Goal: Information Seeking & Learning: Learn about a topic

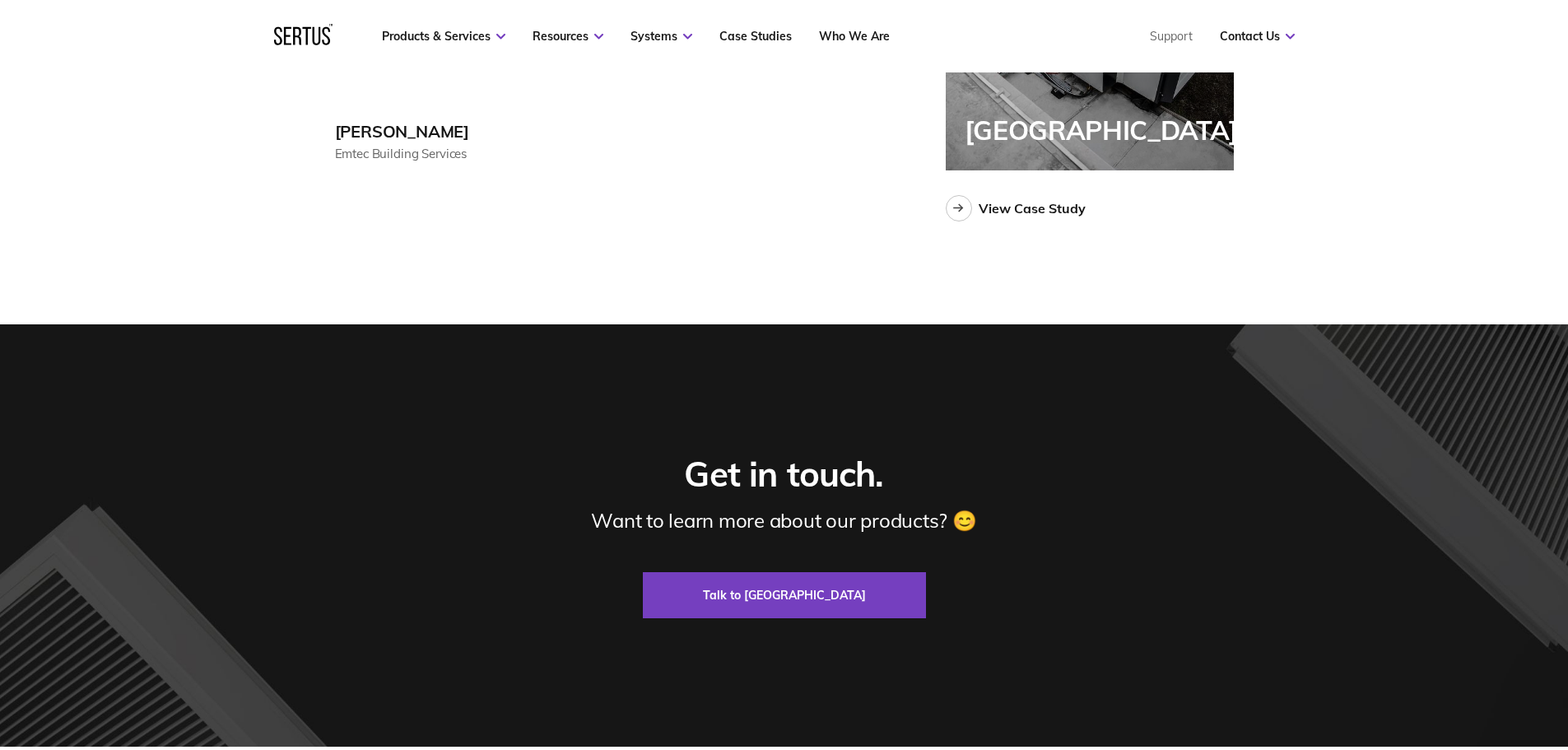
scroll to position [4527, 0]
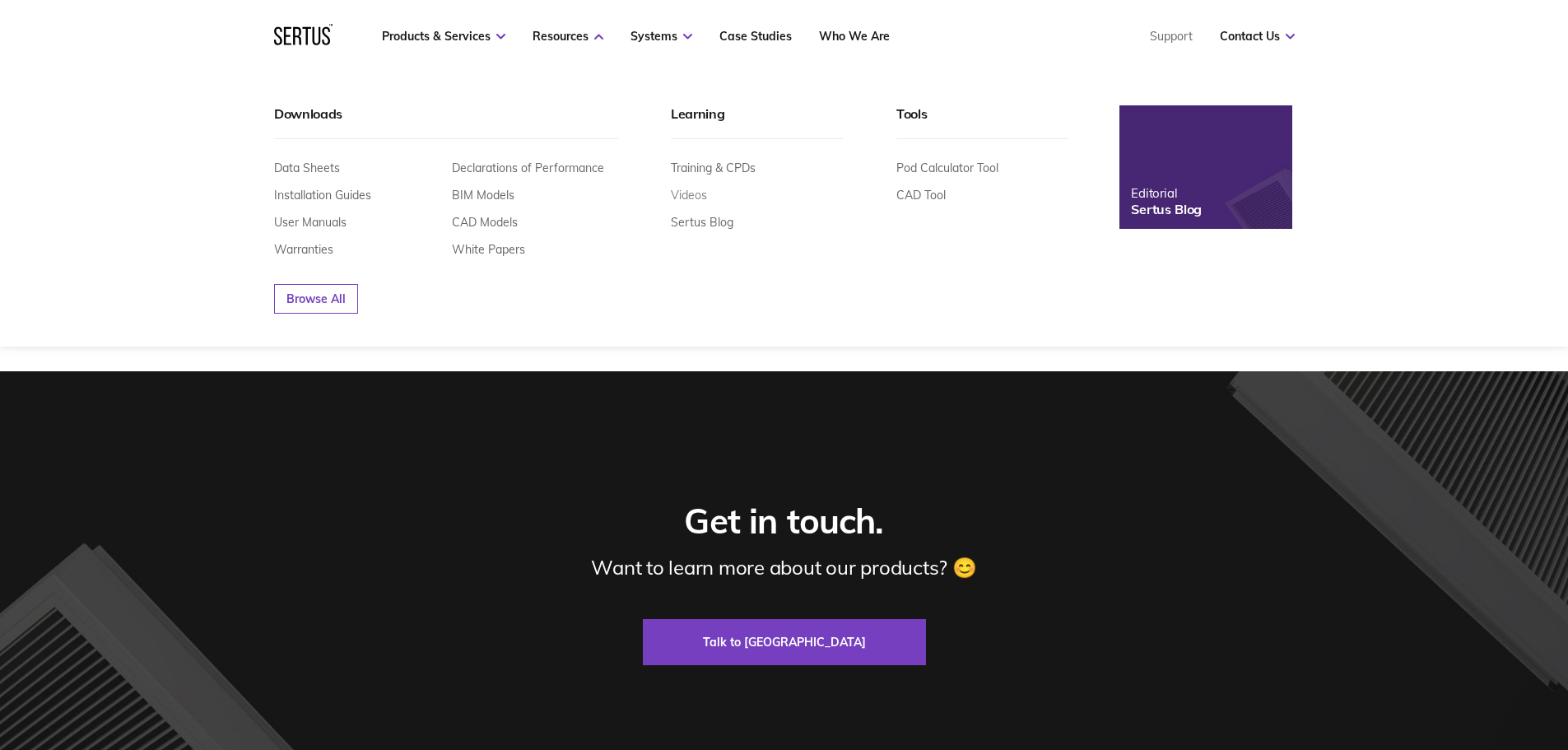
click at [690, 190] on link "Videos" at bounding box center [688, 194] width 36 height 15
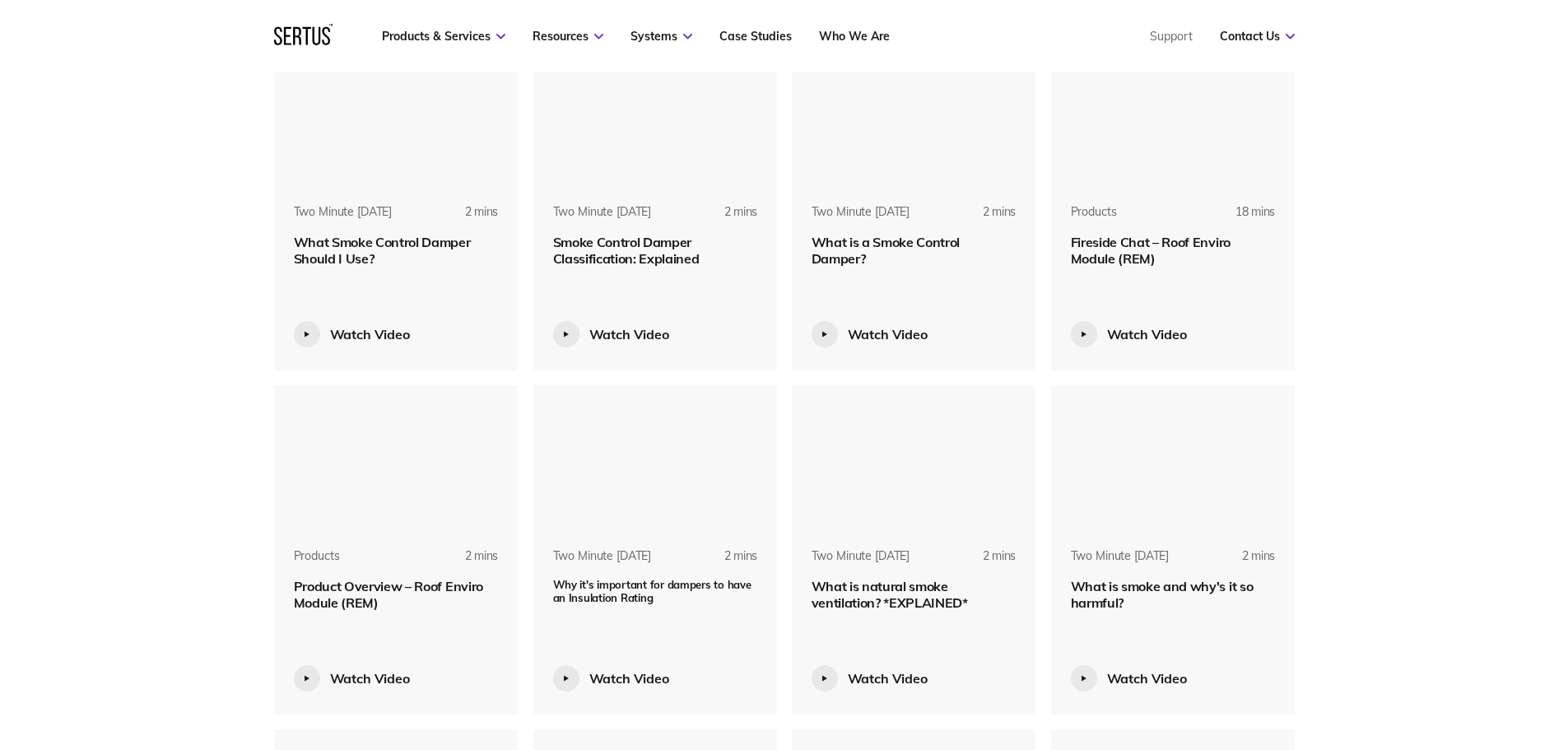
scroll to position [1152, 0]
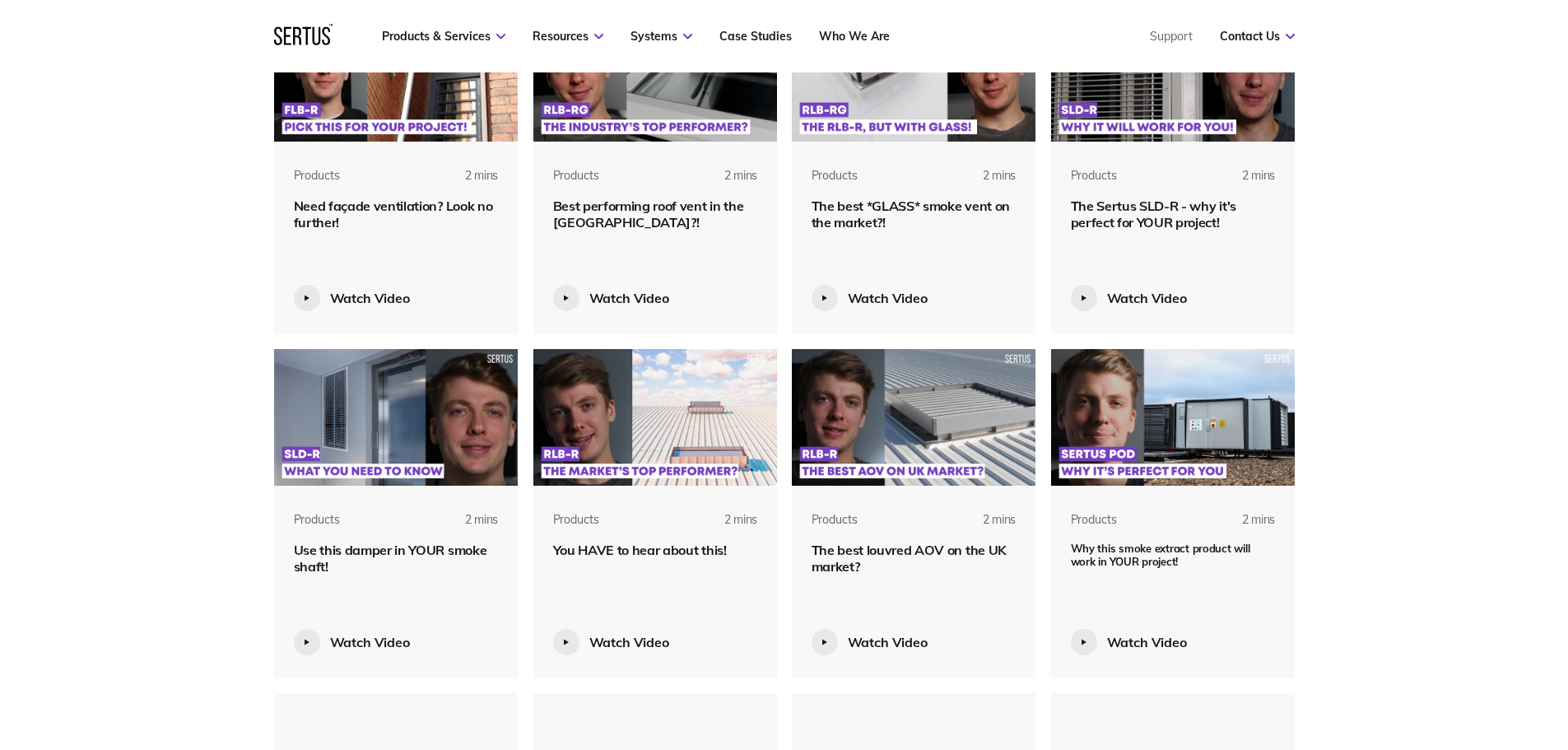
scroll to position [2304, 0]
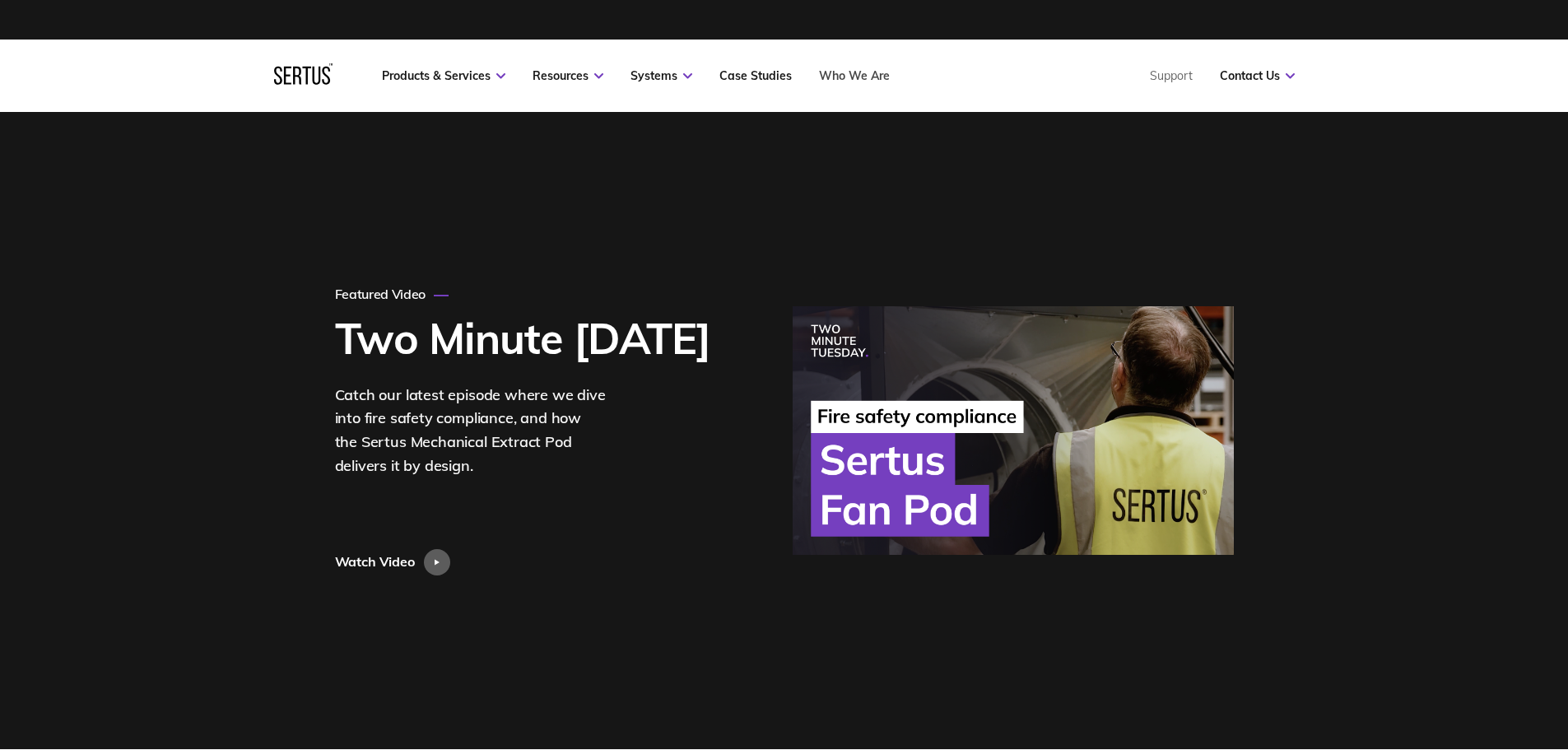
click at [838, 78] on link "Who We Are" at bounding box center [854, 76] width 71 height 15
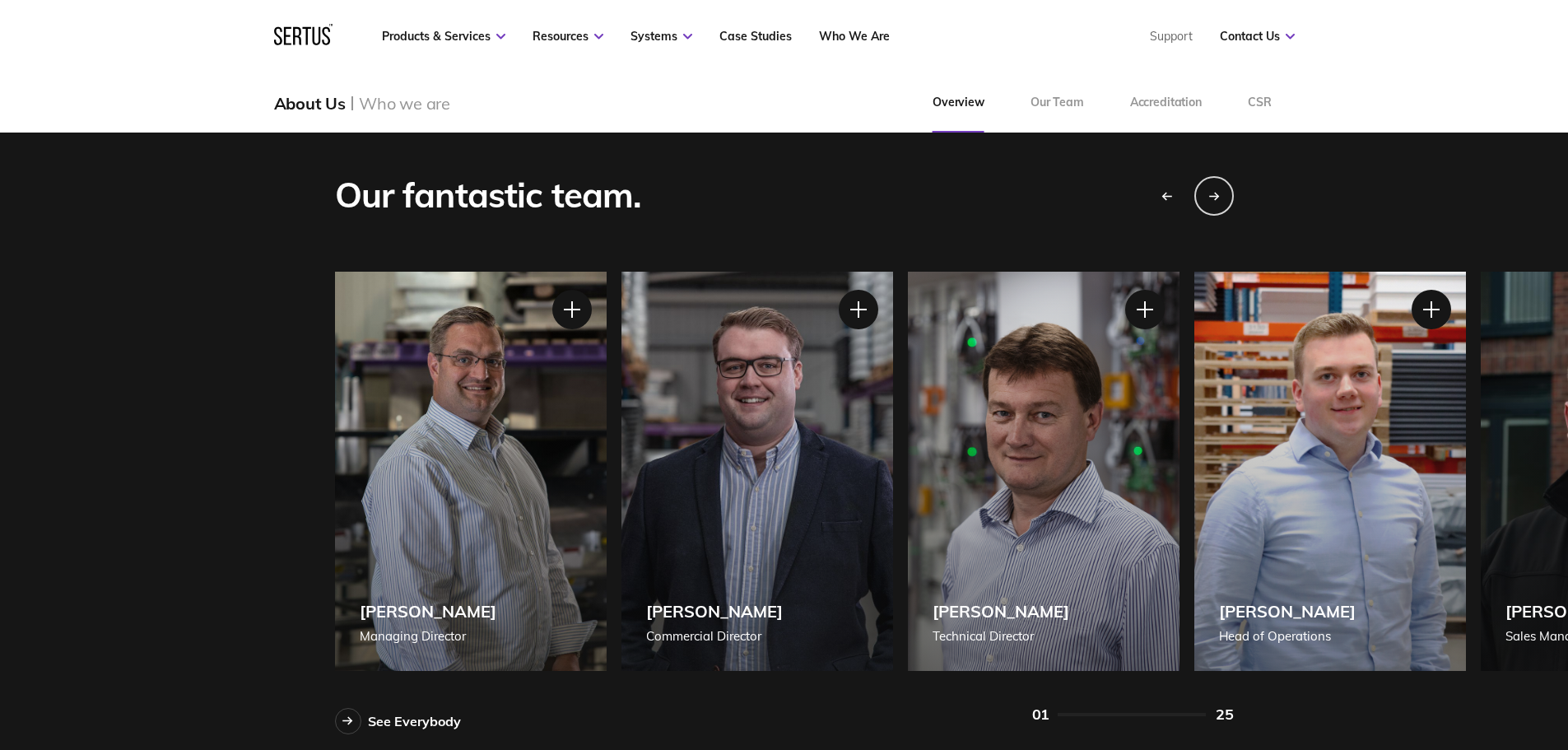
scroll to position [1399, 0]
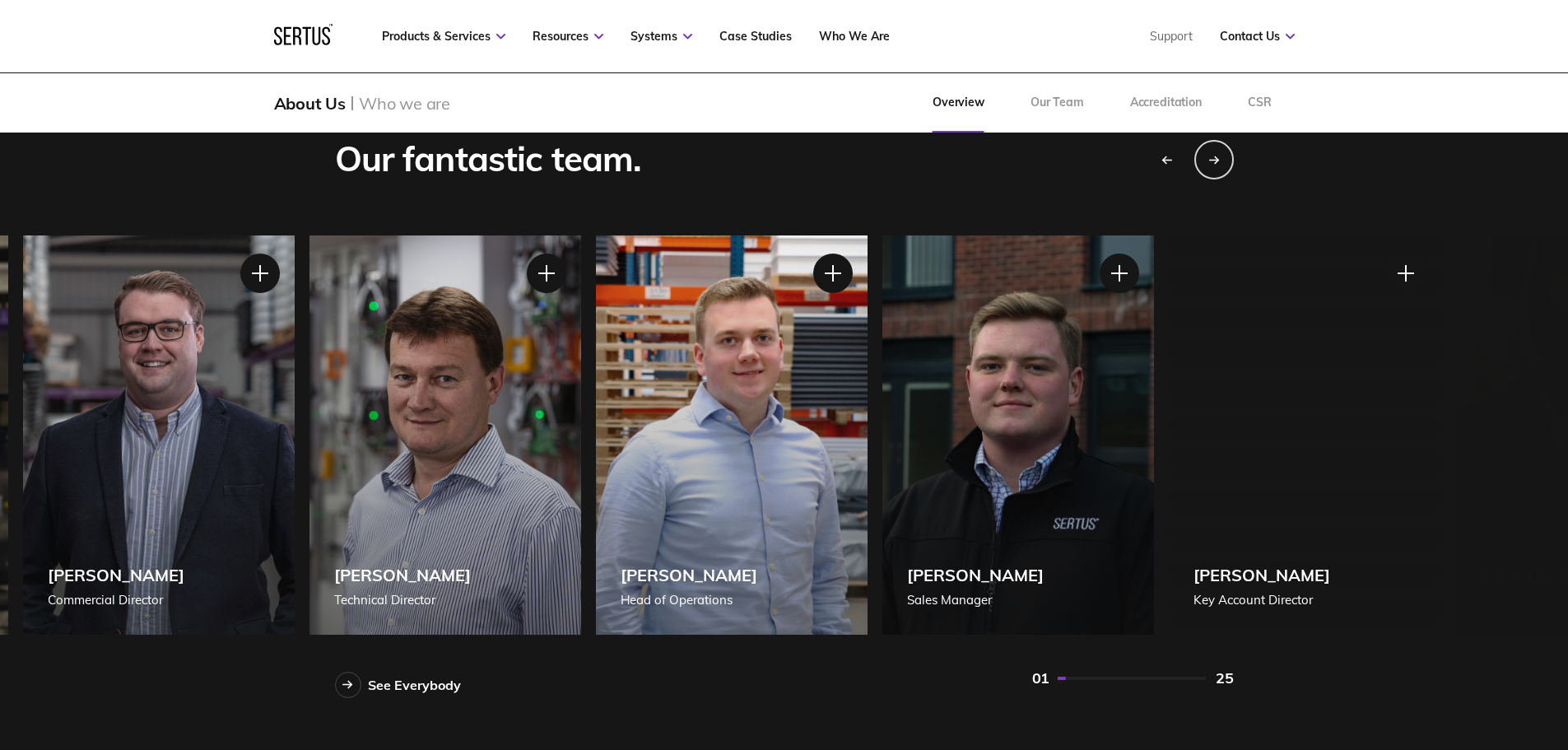
click at [692, 445] on div "[PERSON_NAME] [PERSON_NAME] of Operations" at bounding box center [731, 435] width 272 height 400
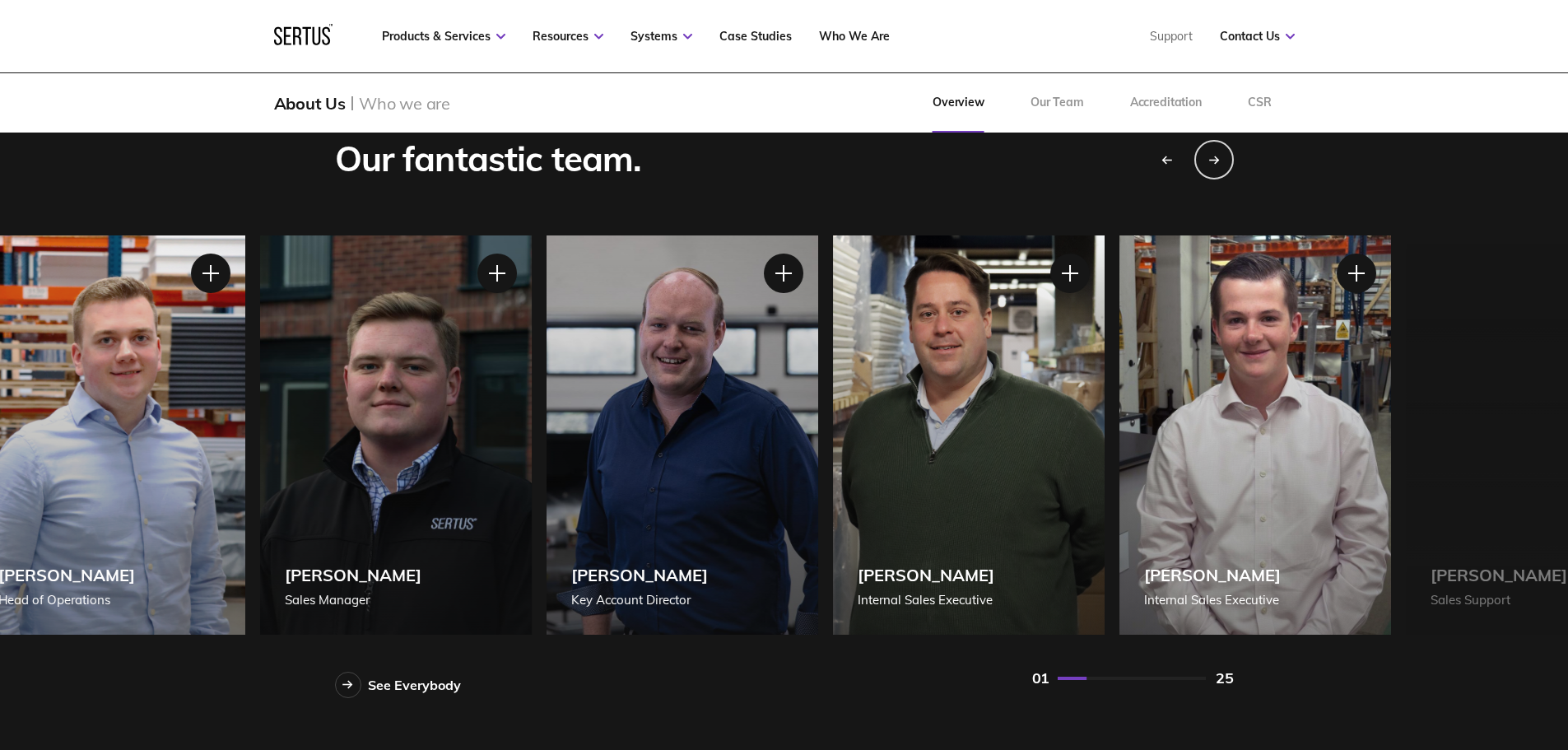
click at [674, 389] on div "[PERSON_NAME] Key Account Director" at bounding box center [682, 435] width 272 height 400
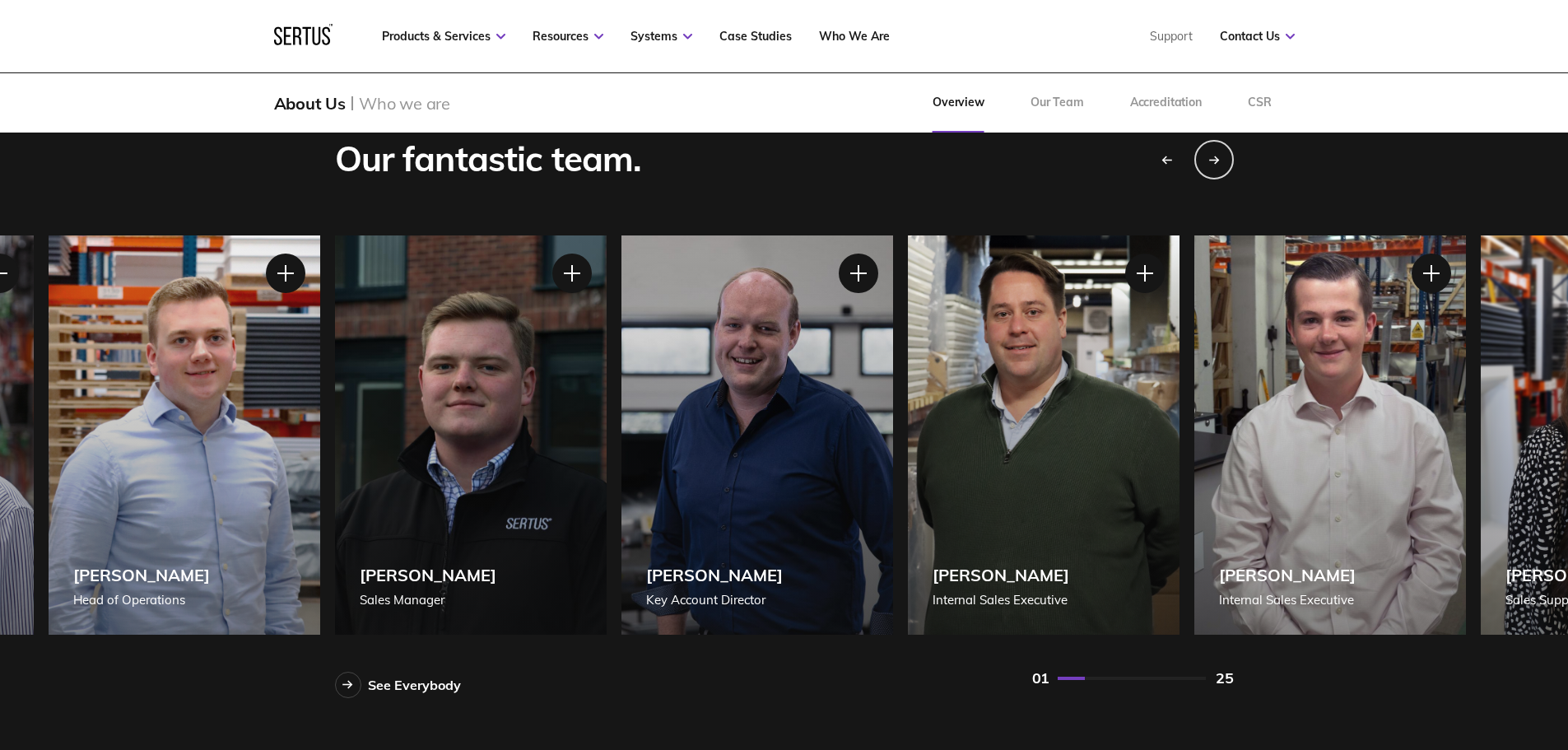
click at [1065, 392] on div "[PERSON_NAME] Internal Sales Executive" at bounding box center [1043, 435] width 272 height 400
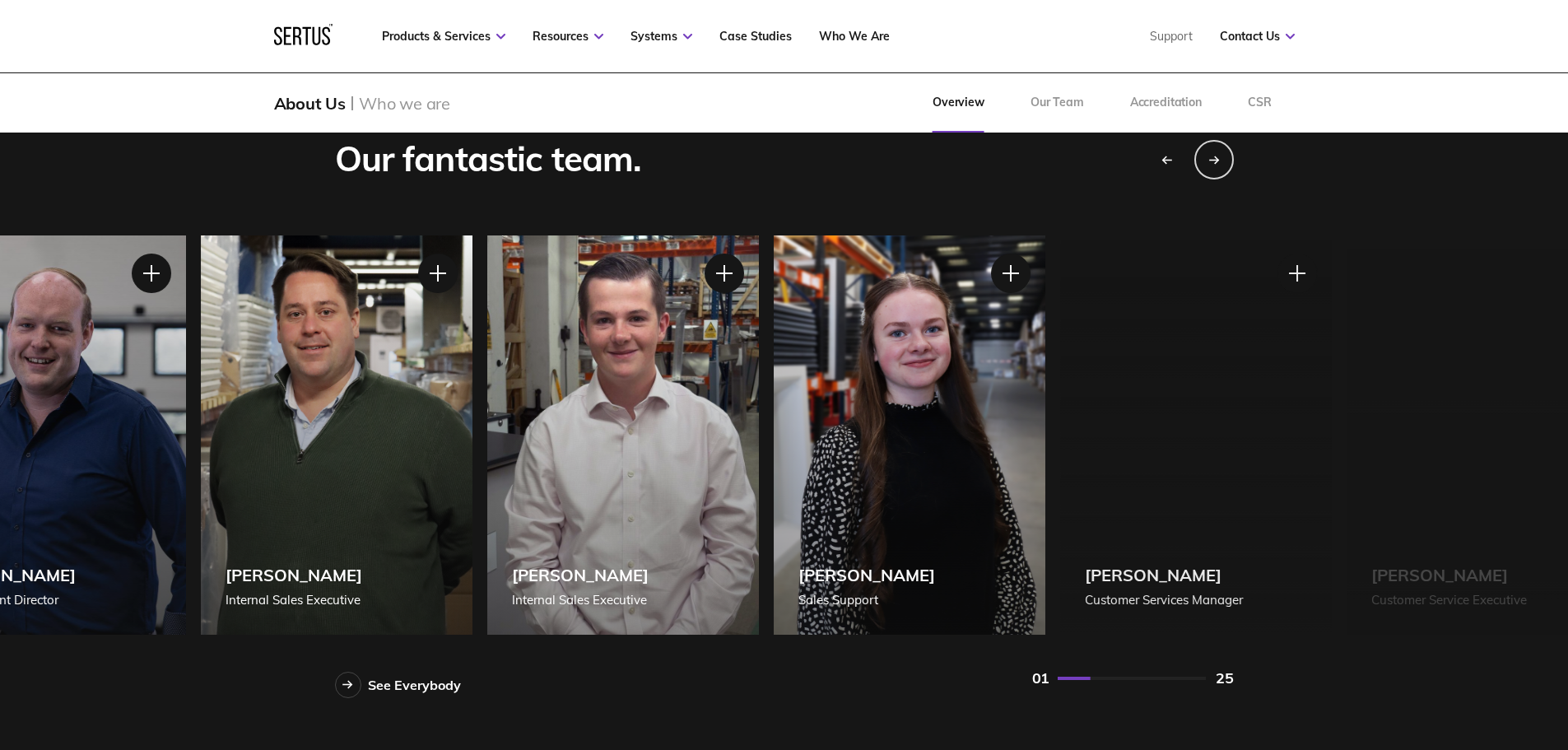
click at [339, 384] on div "[PERSON_NAME] Internal Sales Executive" at bounding box center [337, 435] width 272 height 400
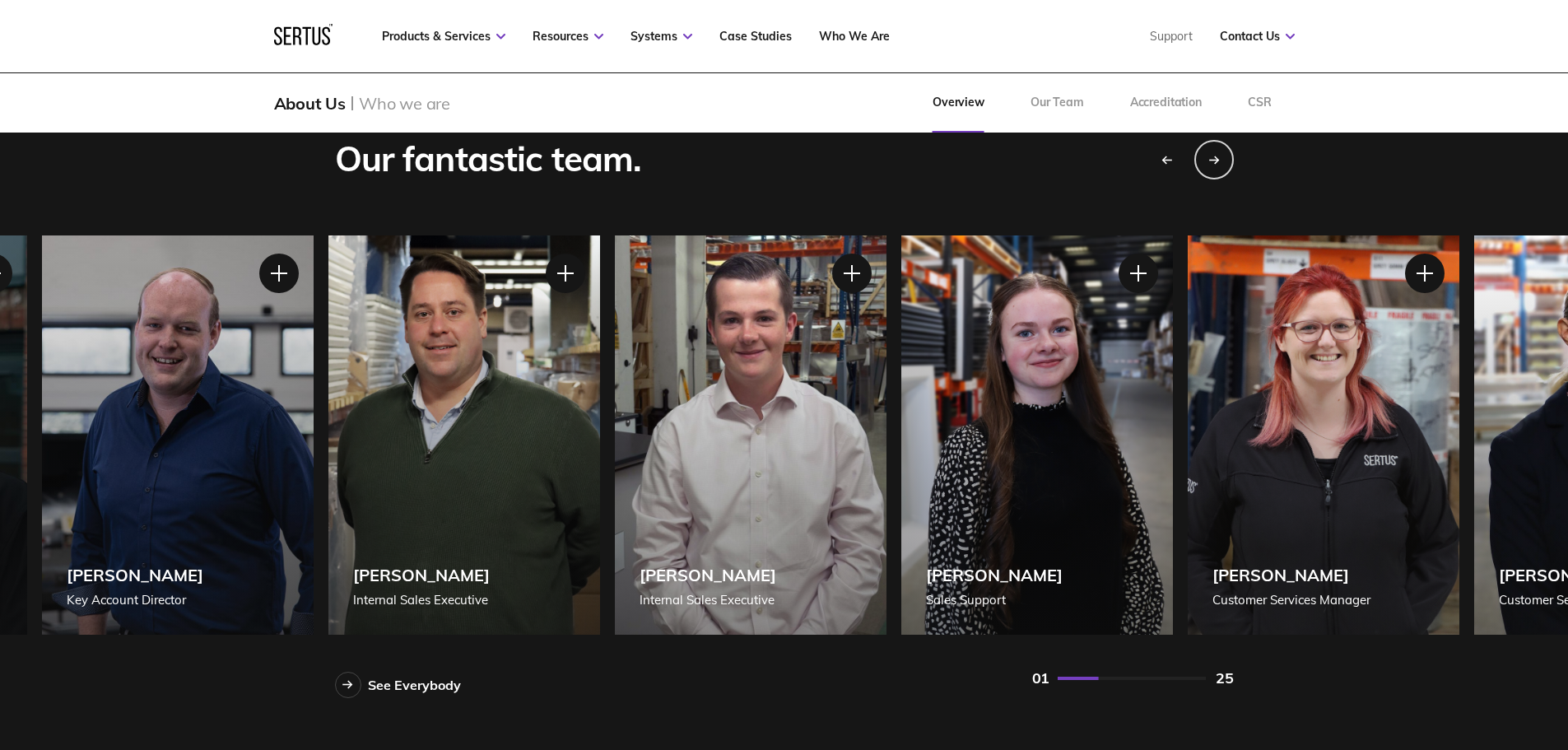
click at [972, 409] on div "[PERSON_NAME] Sales Support" at bounding box center [1037, 435] width 272 height 400
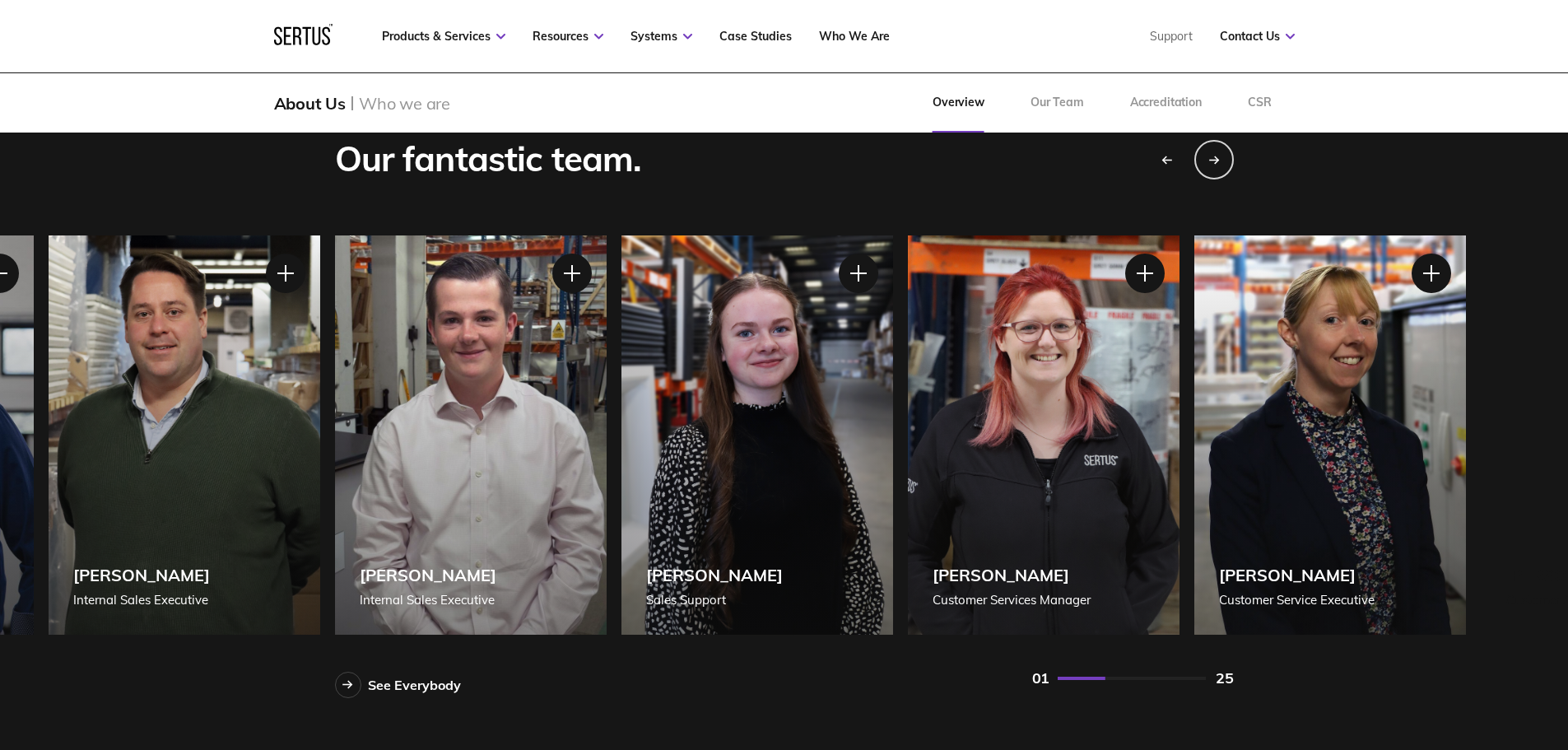
click at [320, 388] on div "[PERSON_NAME] Internal Sales Executive" at bounding box center [184, 435] width 272 height 400
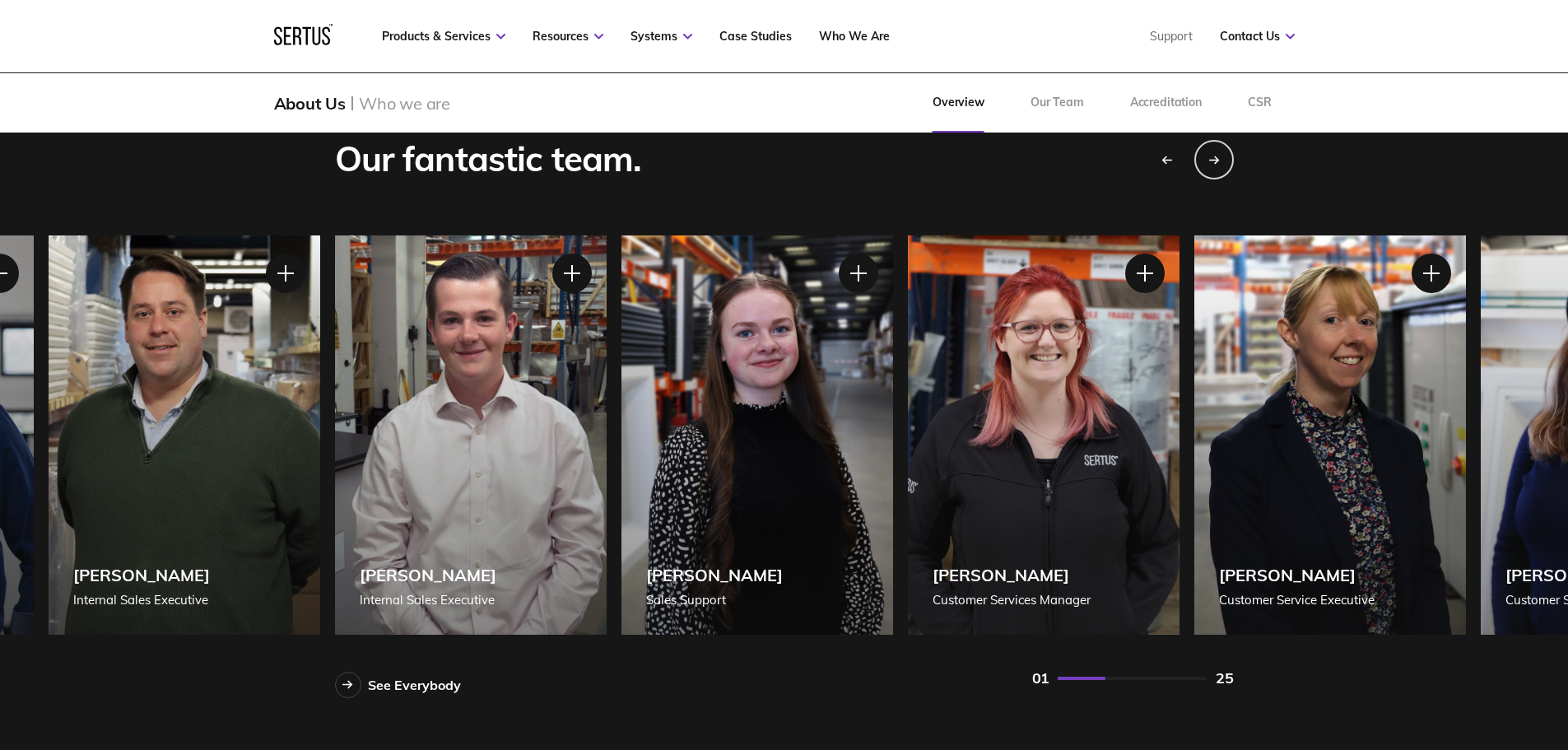
click at [1042, 407] on div "[PERSON_NAME] Customer Services Manager" at bounding box center [1043, 435] width 272 height 400
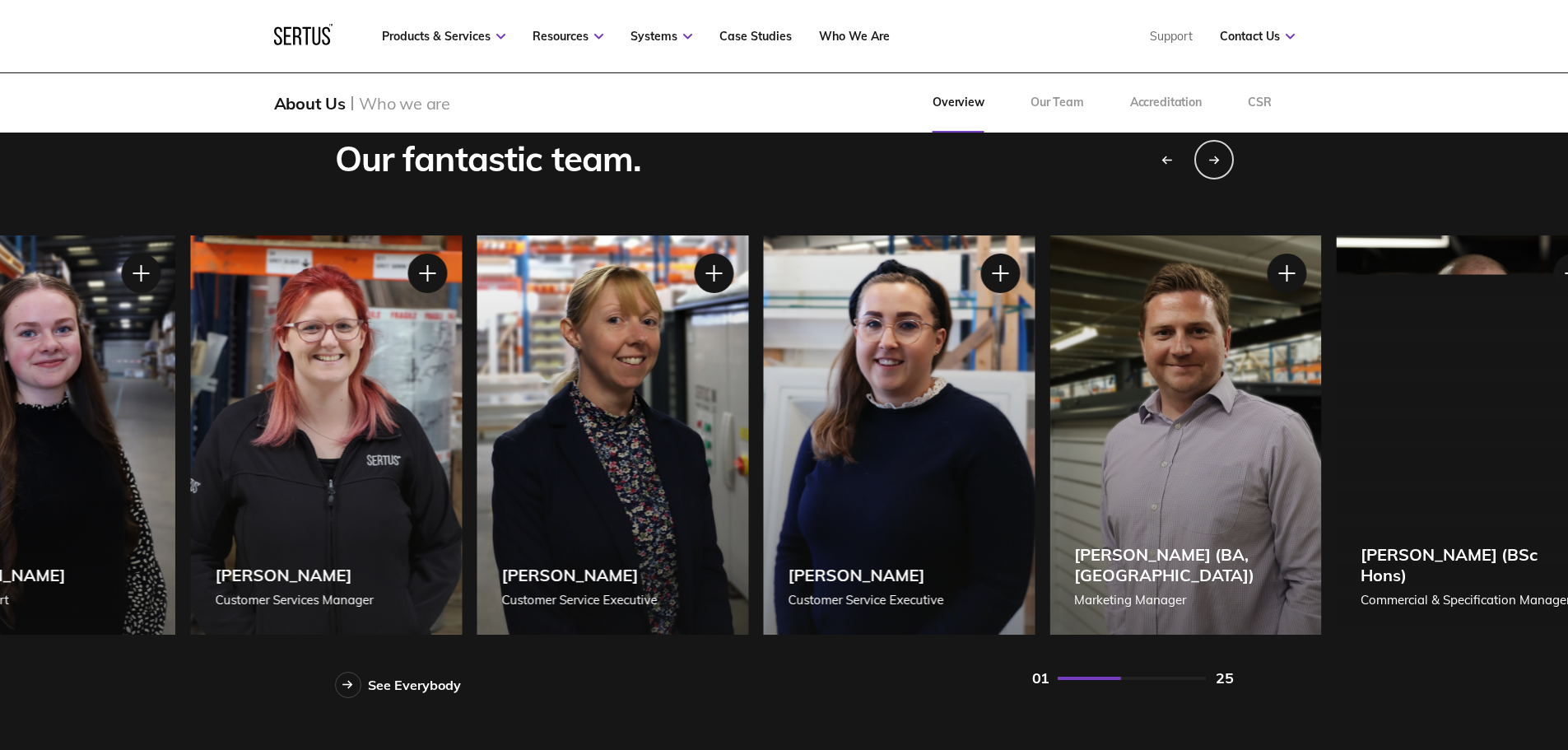
click at [515, 392] on div "[PERSON_NAME] Customer Service Executive" at bounding box center [612, 435] width 272 height 400
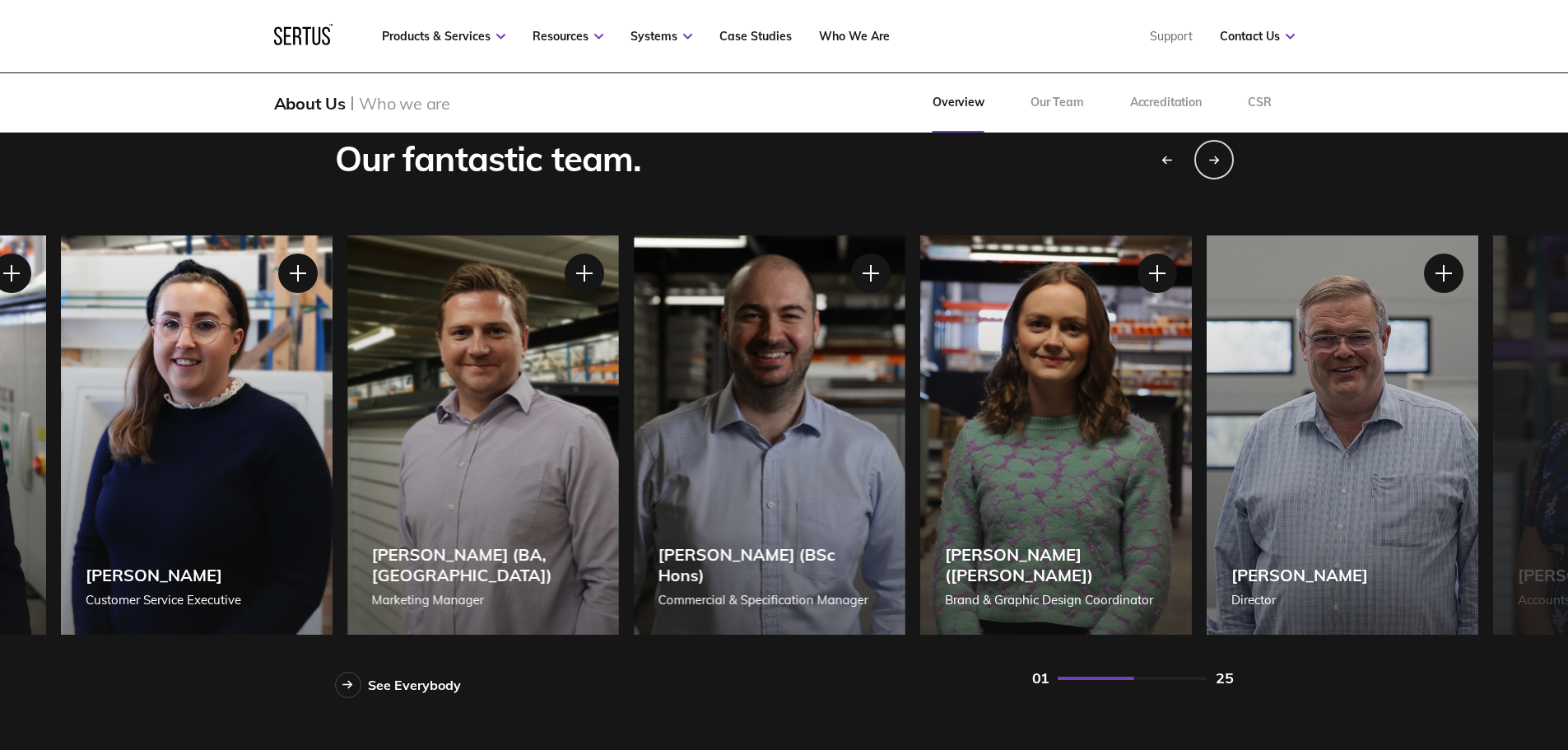
click at [567, 400] on div "[PERSON_NAME] (BA, [GEOGRAPHIC_DATA]) Marketing Manager" at bounding box center [483, 435] width 272 height 400
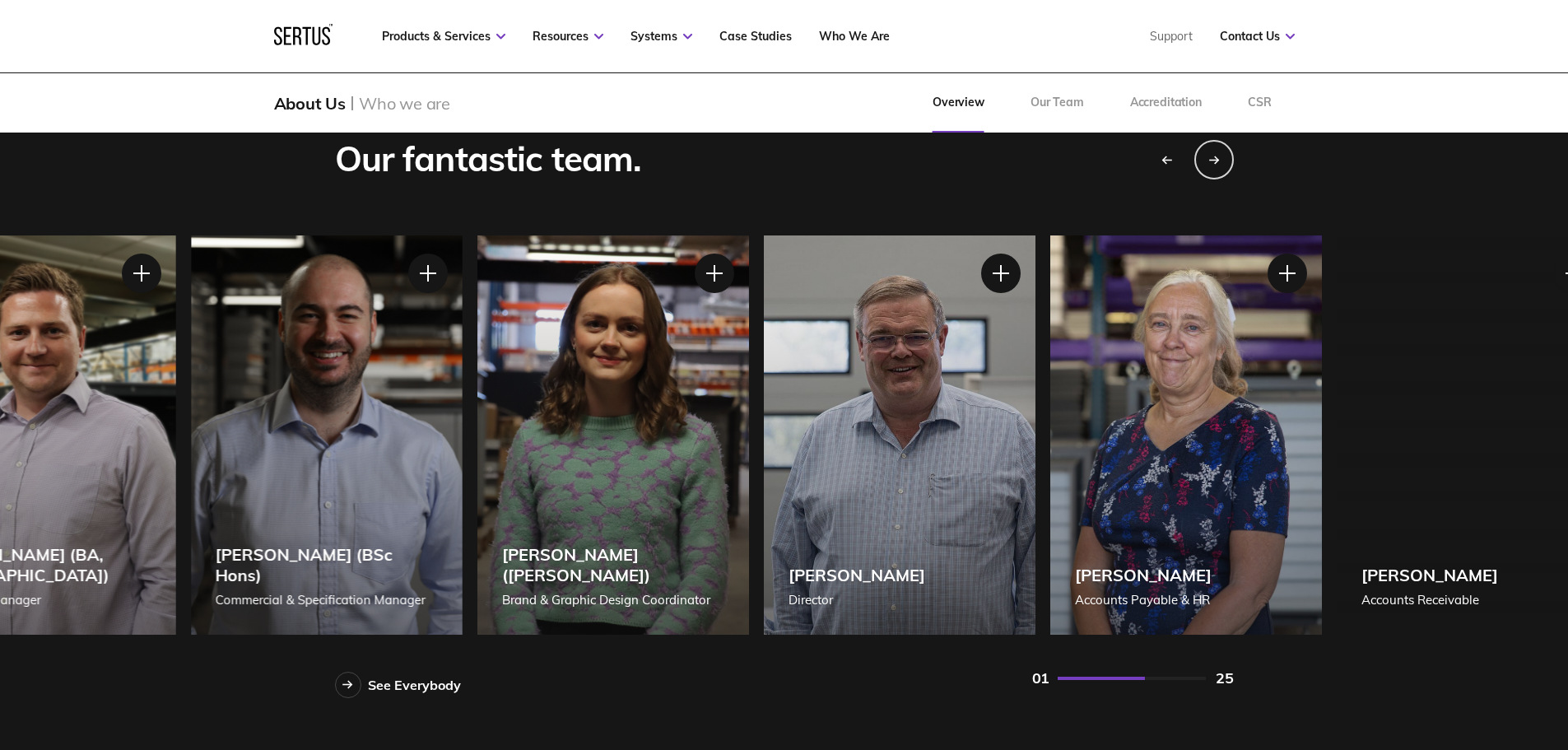
click at [606, 407] on div "[PERSON_NAME] ([PERSON_NAME]) Brand & Graphic Design Coordinator" at bounding box center [613, 435] width 272 height 400
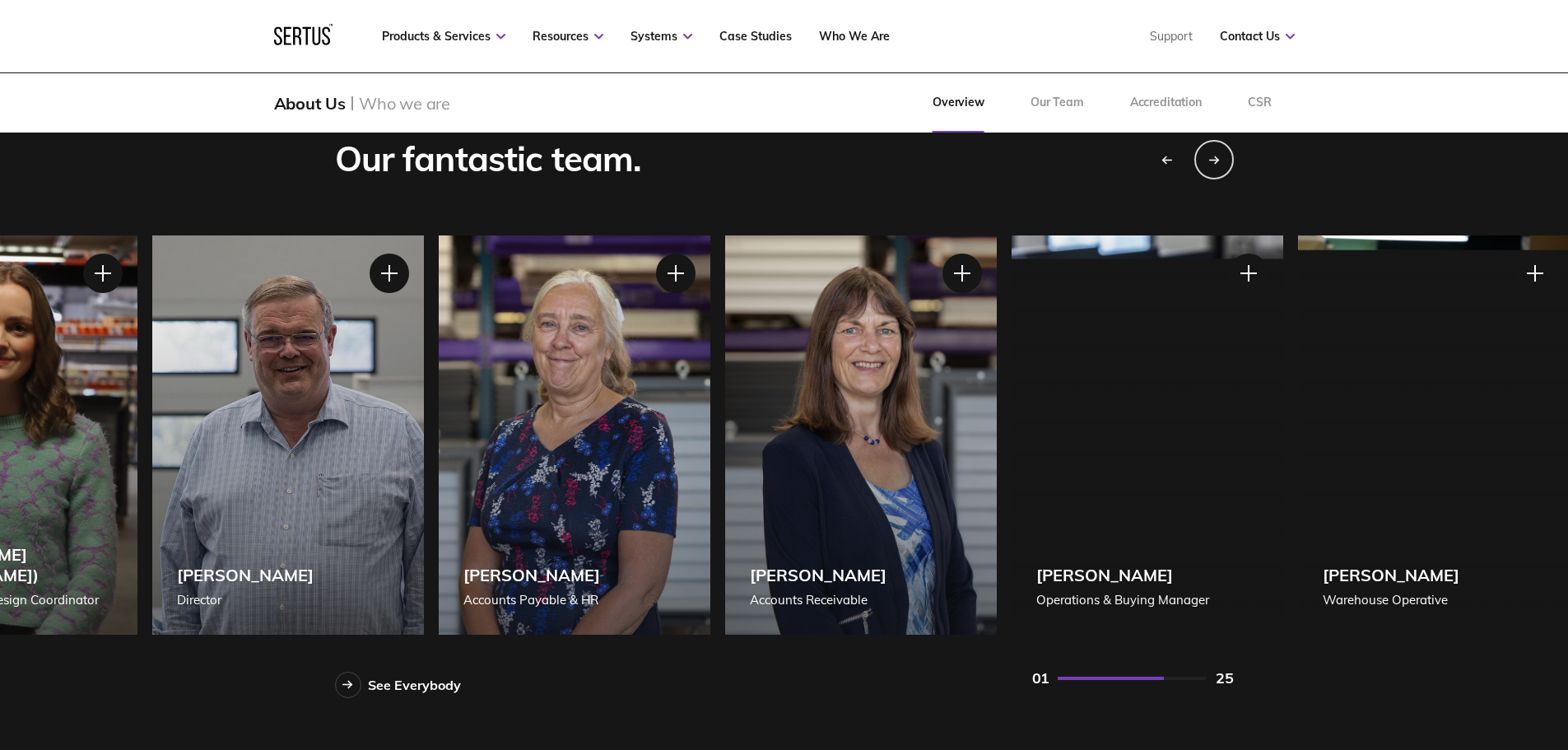
click at [564, 404] on div "[PERSON_NAME] Accounts Payable & HR" at bounding box center [574, 435] width 272 height 400
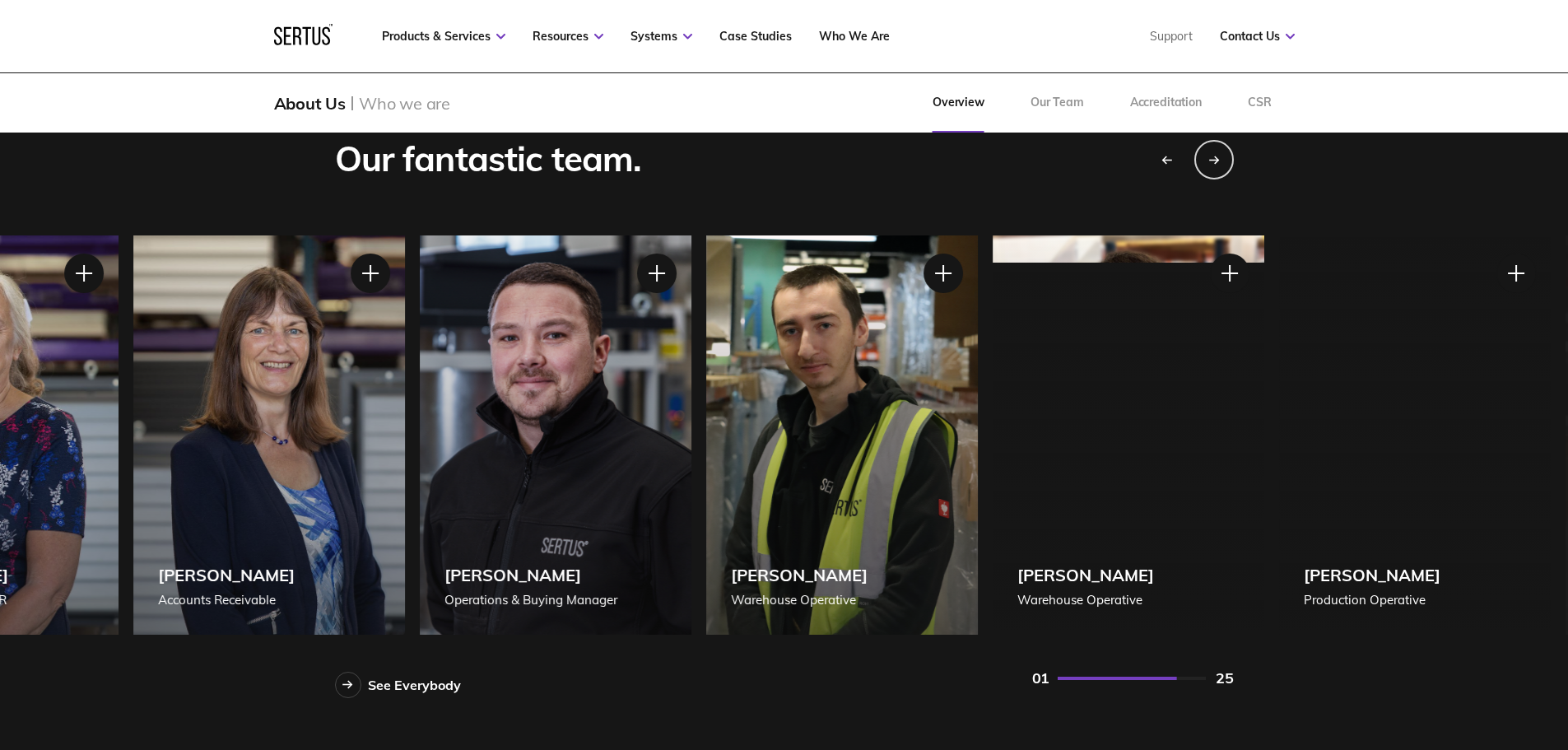
click at [709, 414] on div "[PERSON_NAME] Warehouse Operative" at bounding box center [841, 435] width 272 height 400
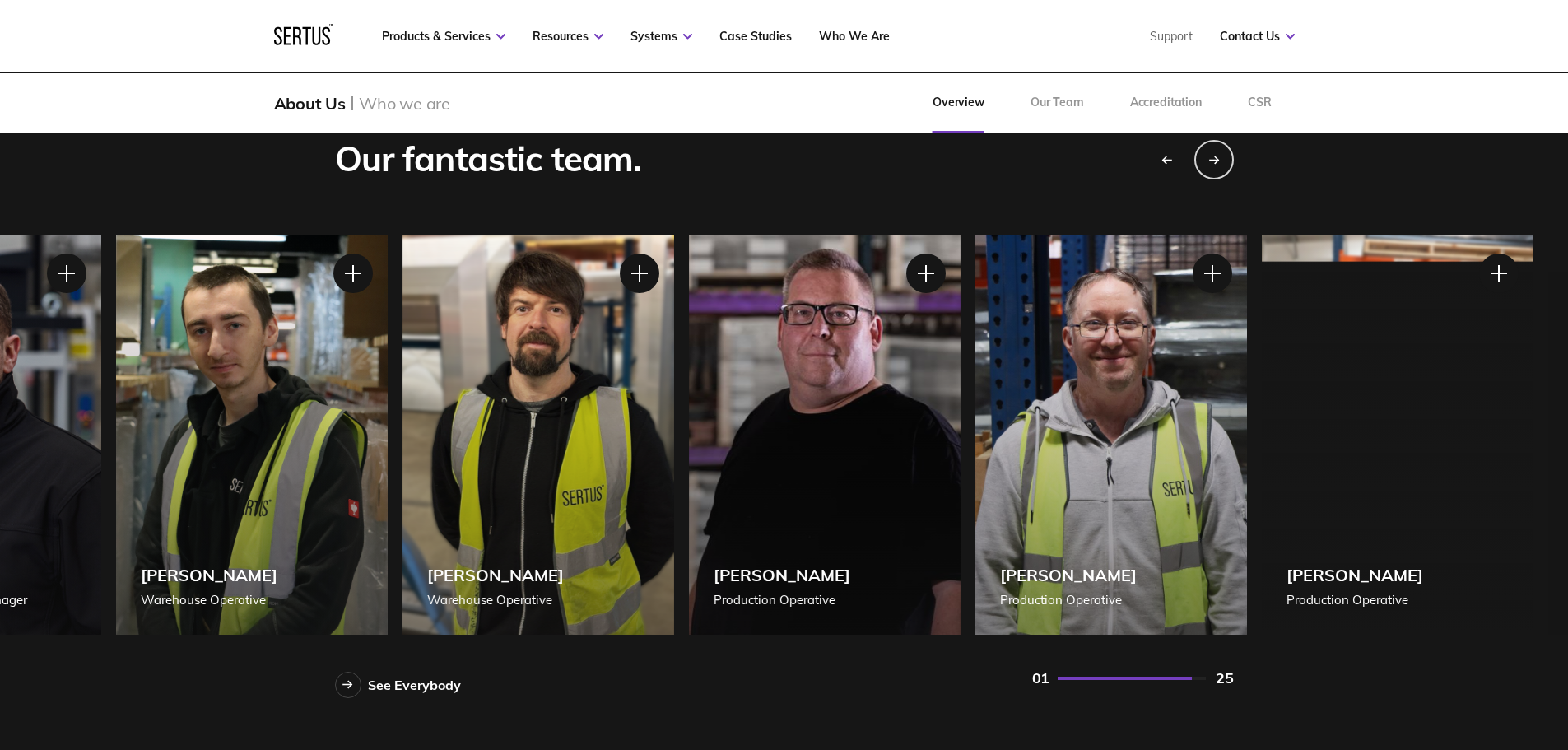
click at [747, 406] on div "[PERSON_NAME] Production Operative" at bounding box center [825, 435] width 272 height 400
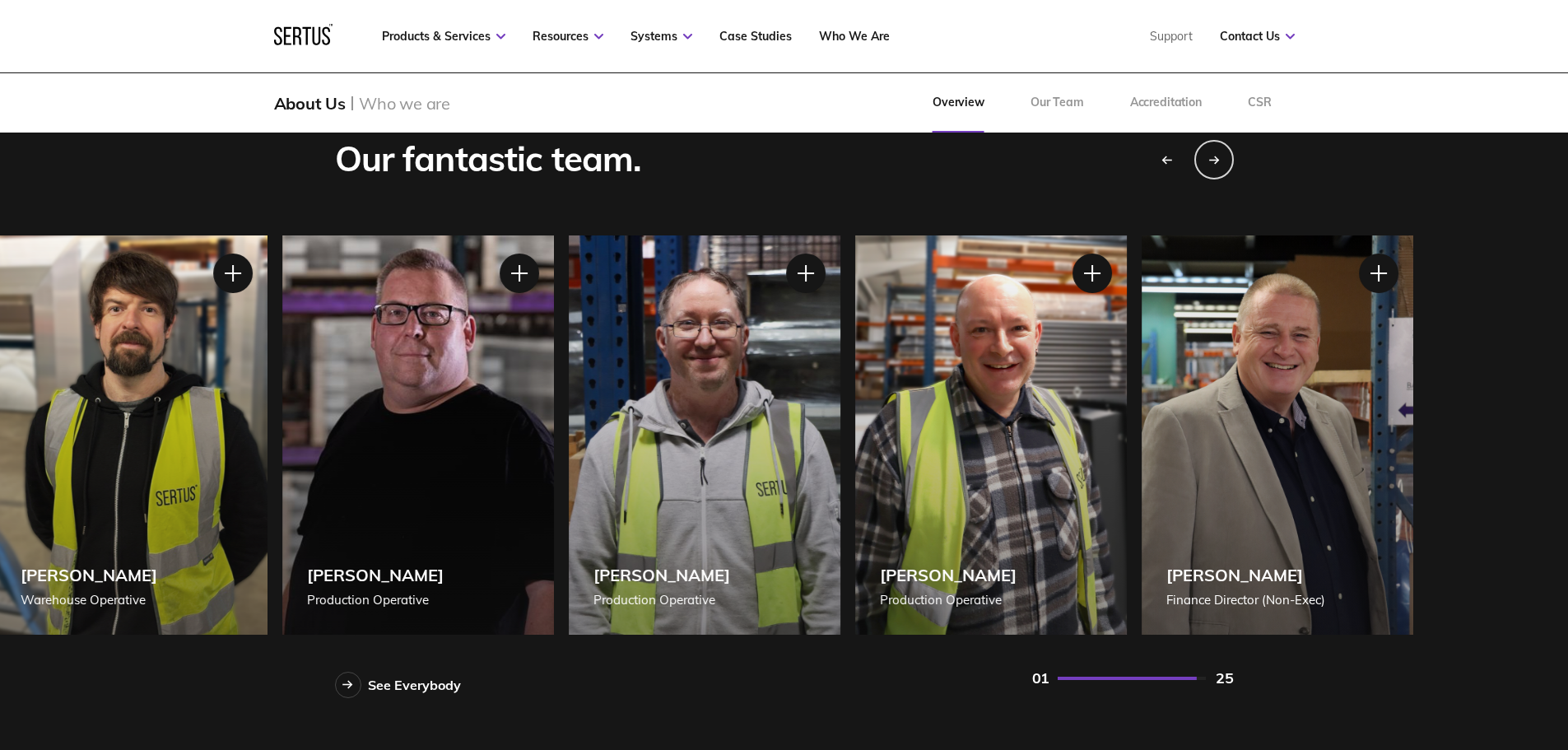
click at [678, 387] on div "[PERSON_NAME] Production Operative" at bounding box center [704, 435] width 272 height 400
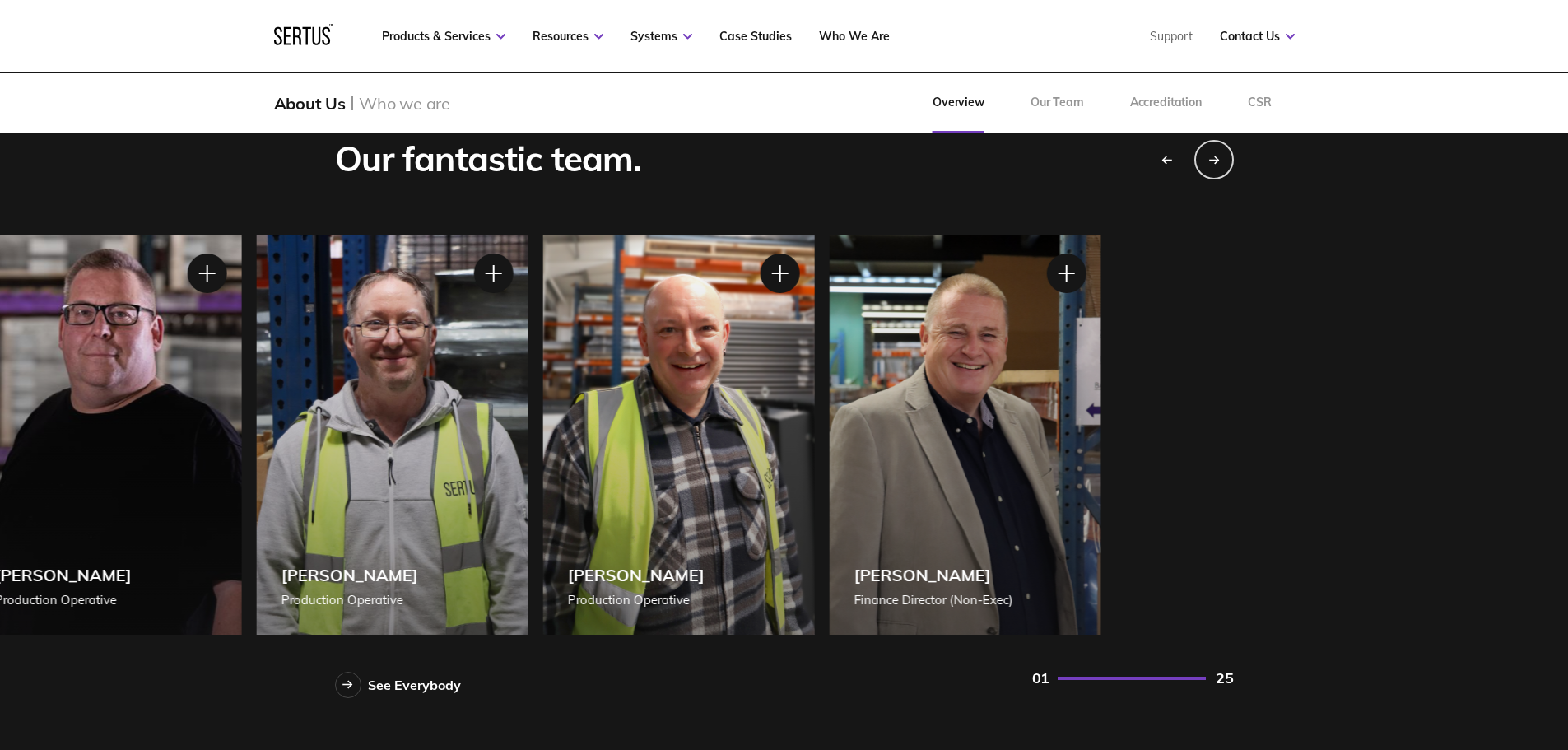
click at [855, 412] on div "[PERSON_NAME] Finance Director (Non-Exec)" at bounding box center [964, 435] width 272 height 400
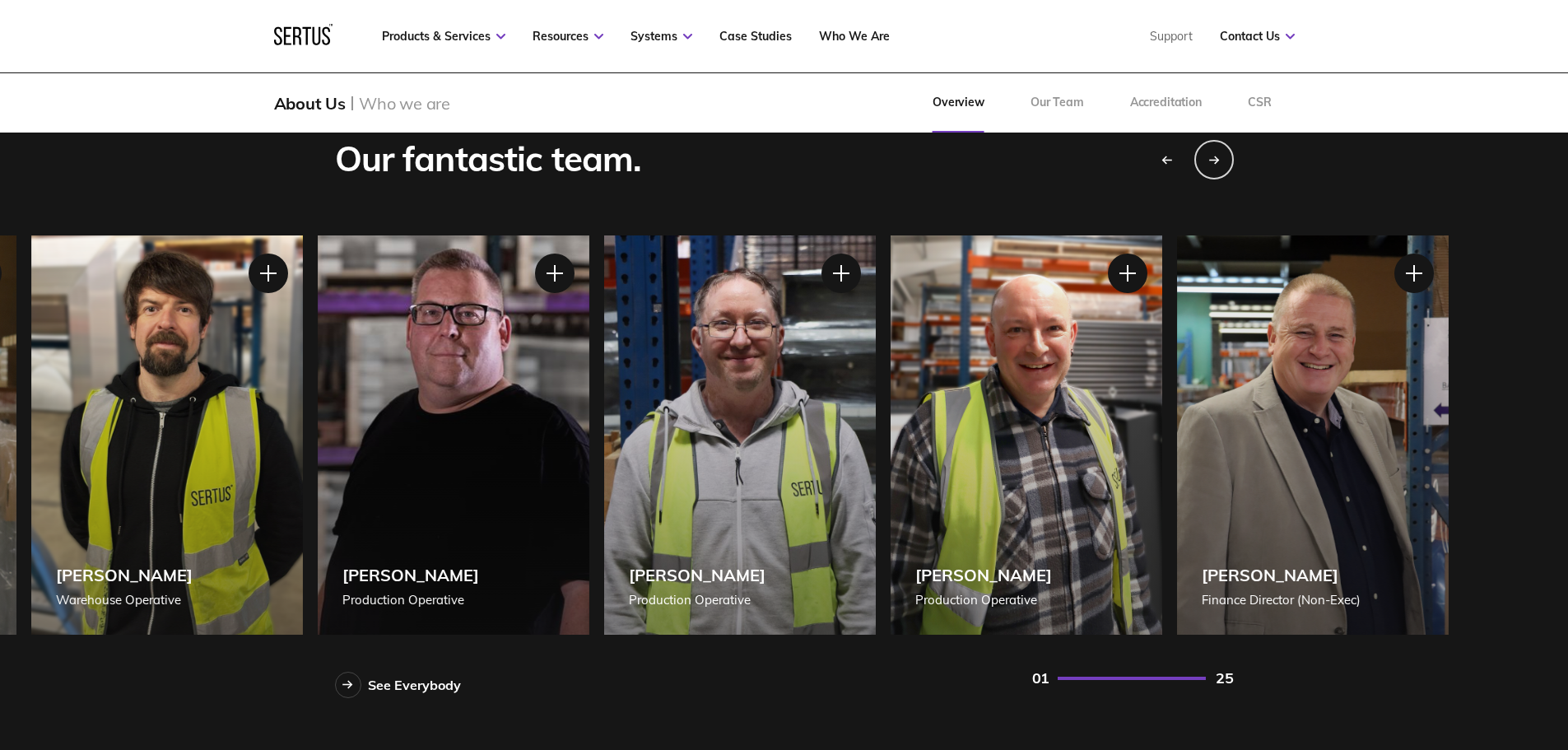
click at [876, 437] on div "[PERSON_NAME] Production Operative" at bounding box center [739, 435] width 272 height 400
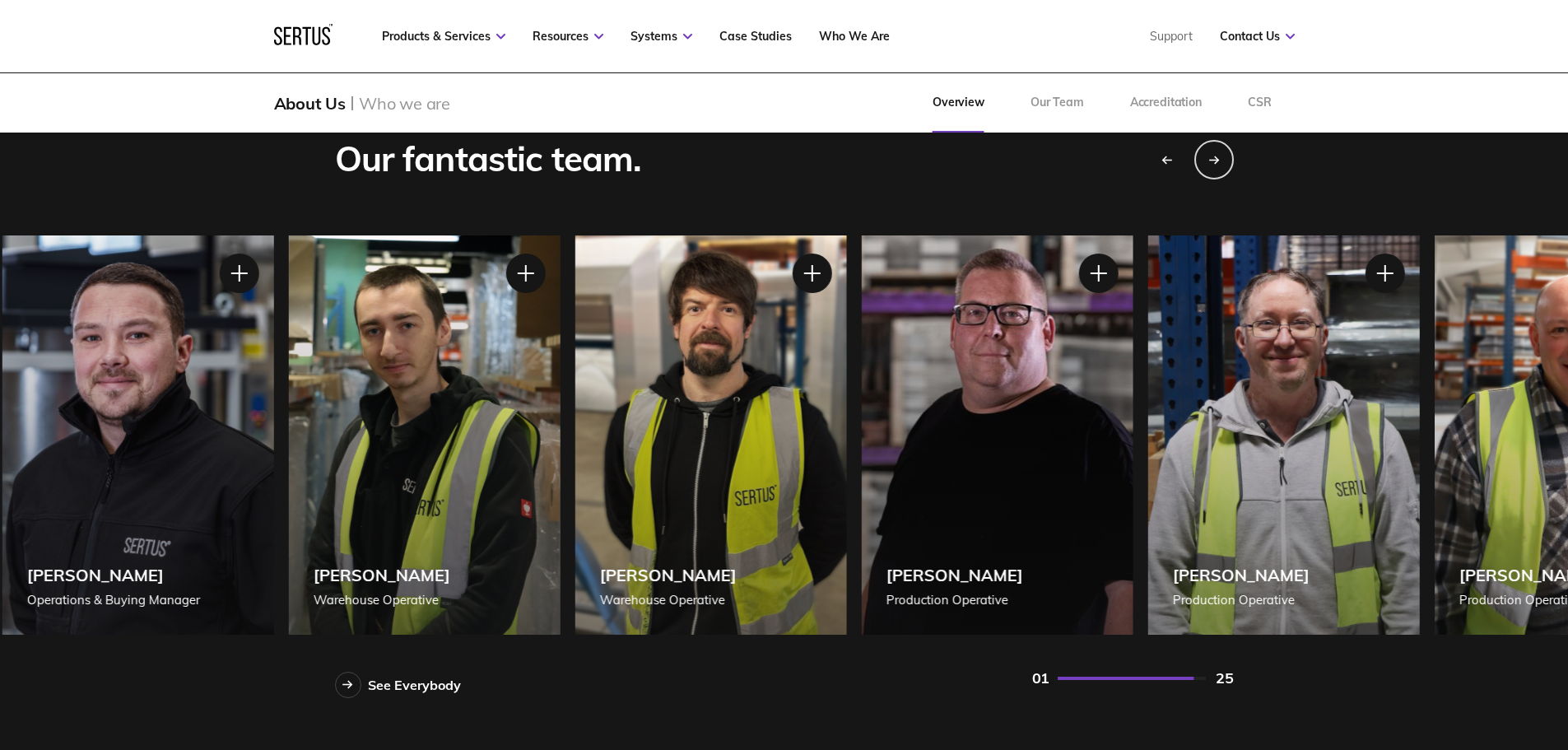
click at [846, 431] on div "[PERSON_NAME] Warehouse Operative" at bounding box center [710, 435] width 272 height 400
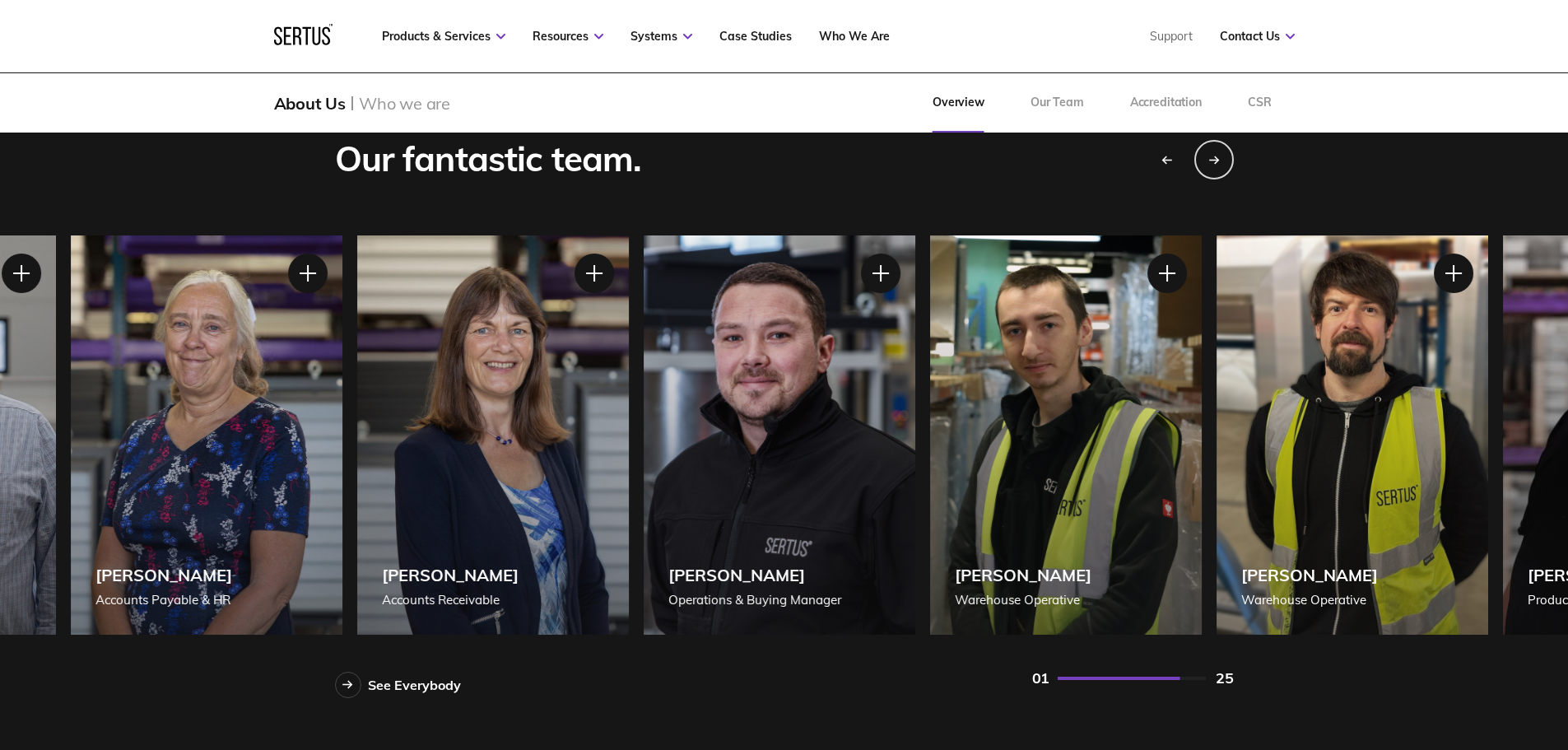
click at [939, 434] on div "[PERSON_NAME] Managing Director [PERSON_NAME] Managing Director [PERSON_NAME], …" at bounding box center [784, 435] width 898 height 400
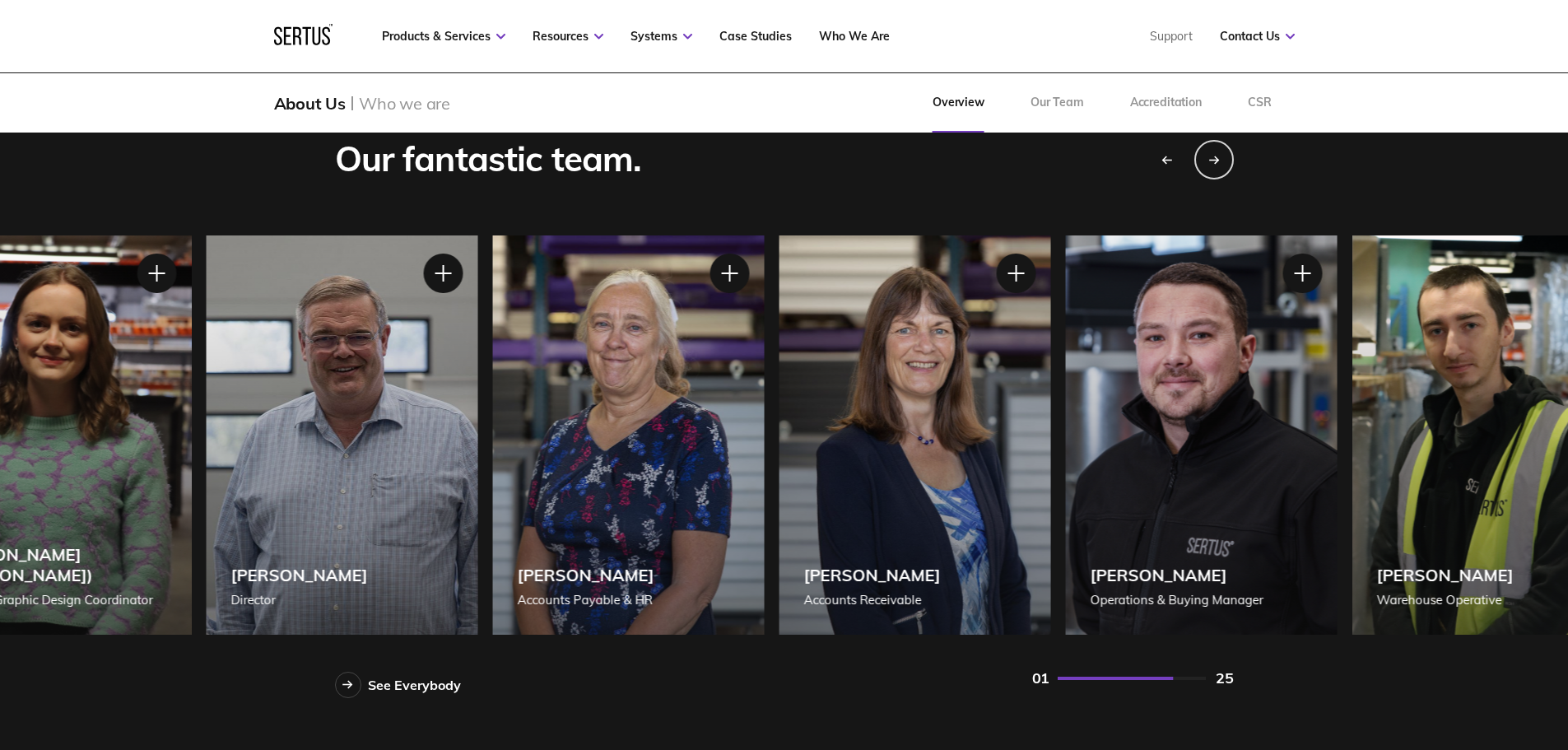
click at [1000, 422] on div "[PERSON_NAME] Accounts Receivable" at bounding box center [914, 435] width 272 height 400
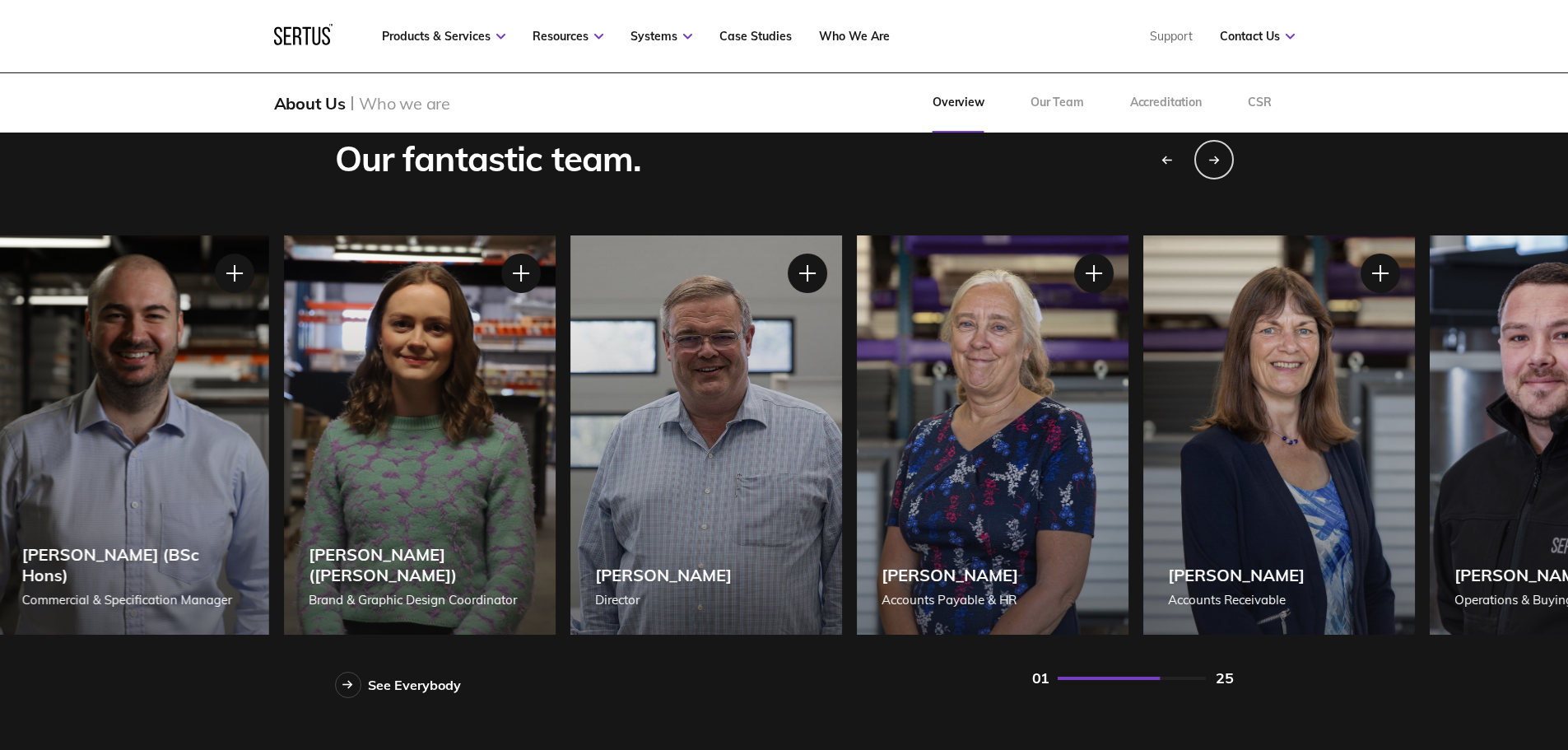
click at [893, 423] on div "[PERSON_NAME] Accounts Payable & HR" at bounding box center [993, 435] width 272 height 400
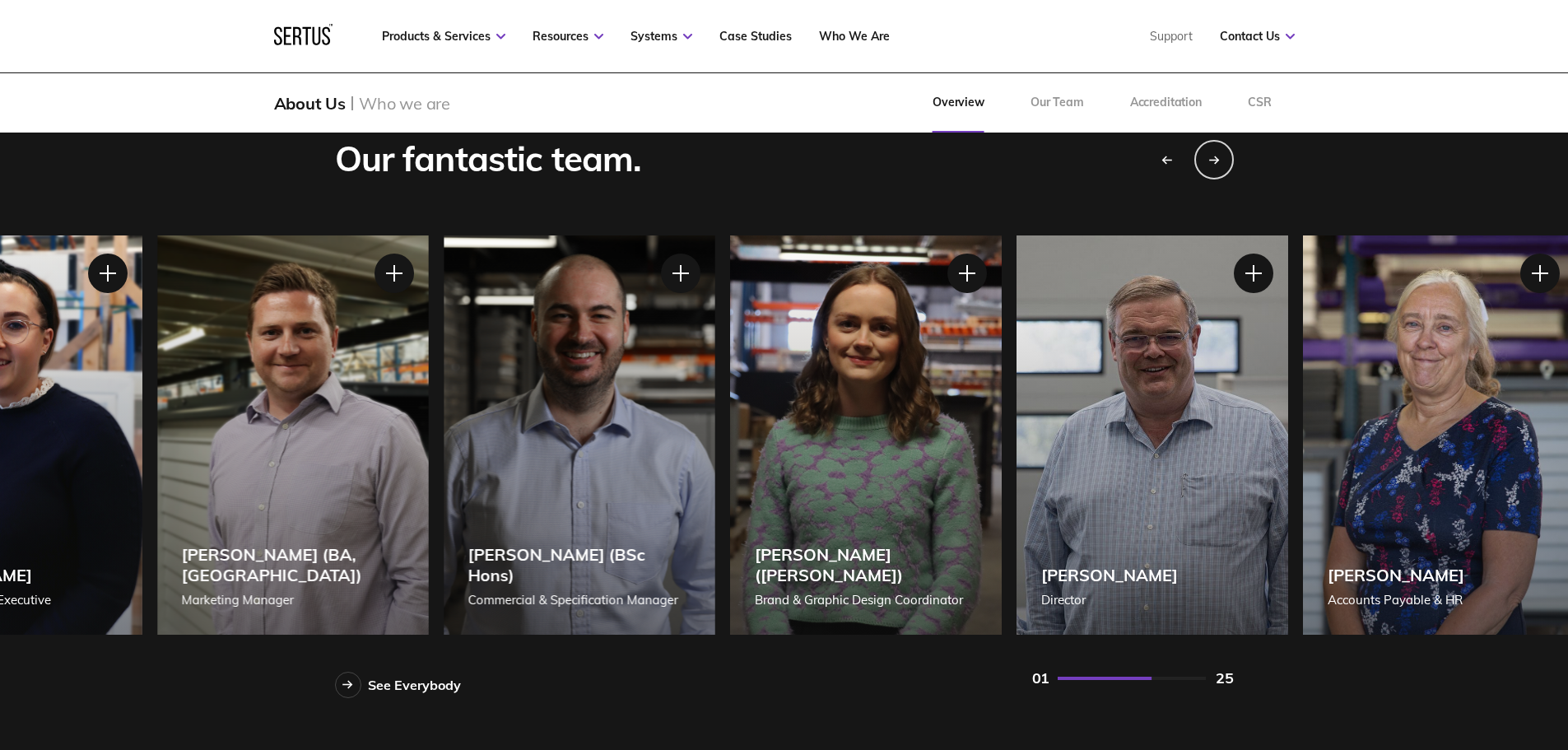
click at [1063, 431] on div "[PERSON_NAME] Director" at bounding box center [1152, 435] width 272 height 400
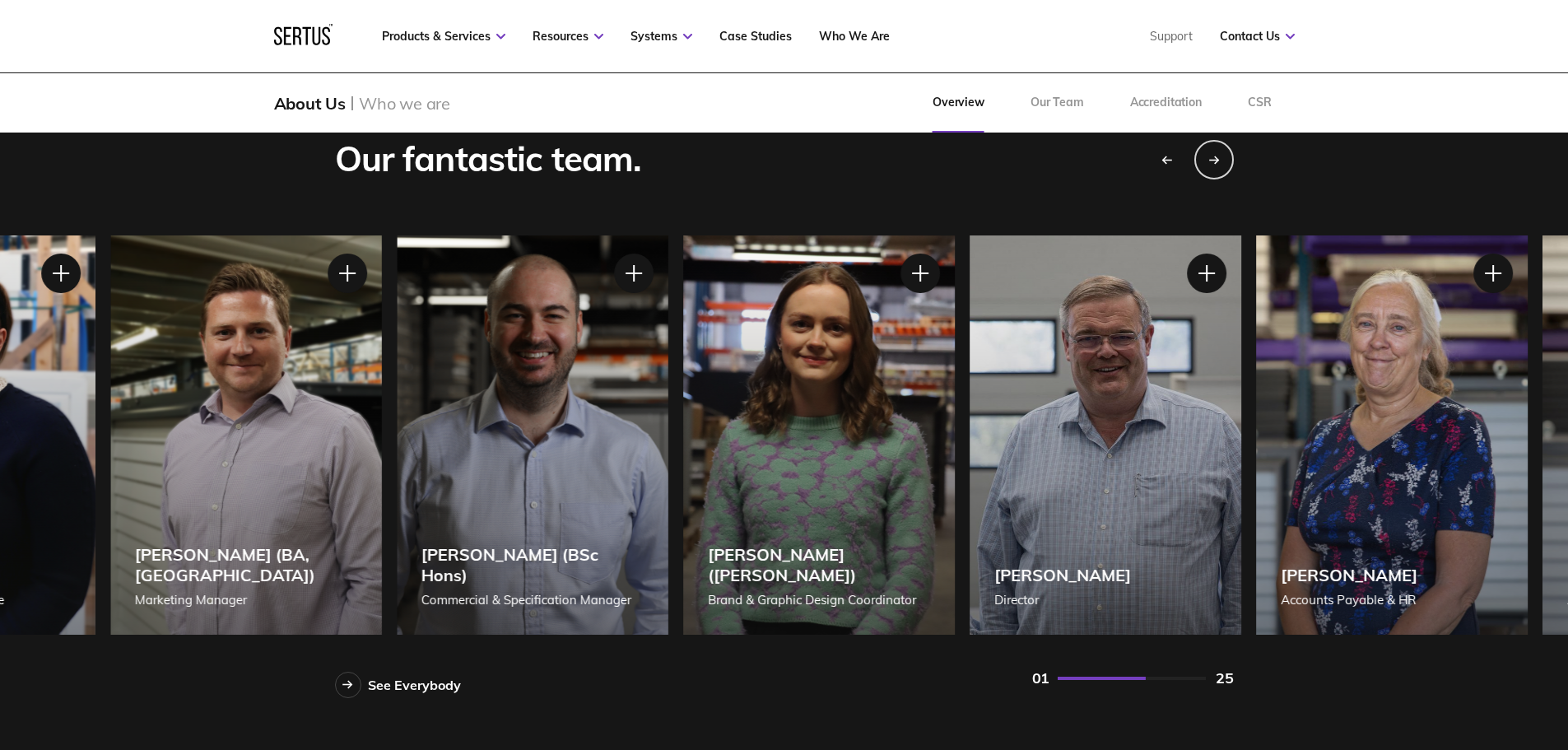
click at [954, 426] on div "[PERSON_NAME] ([PERSON_NAME]) Brand & Graphic Design Coordinator" at bounding box center [819, 435] width 272 height 400
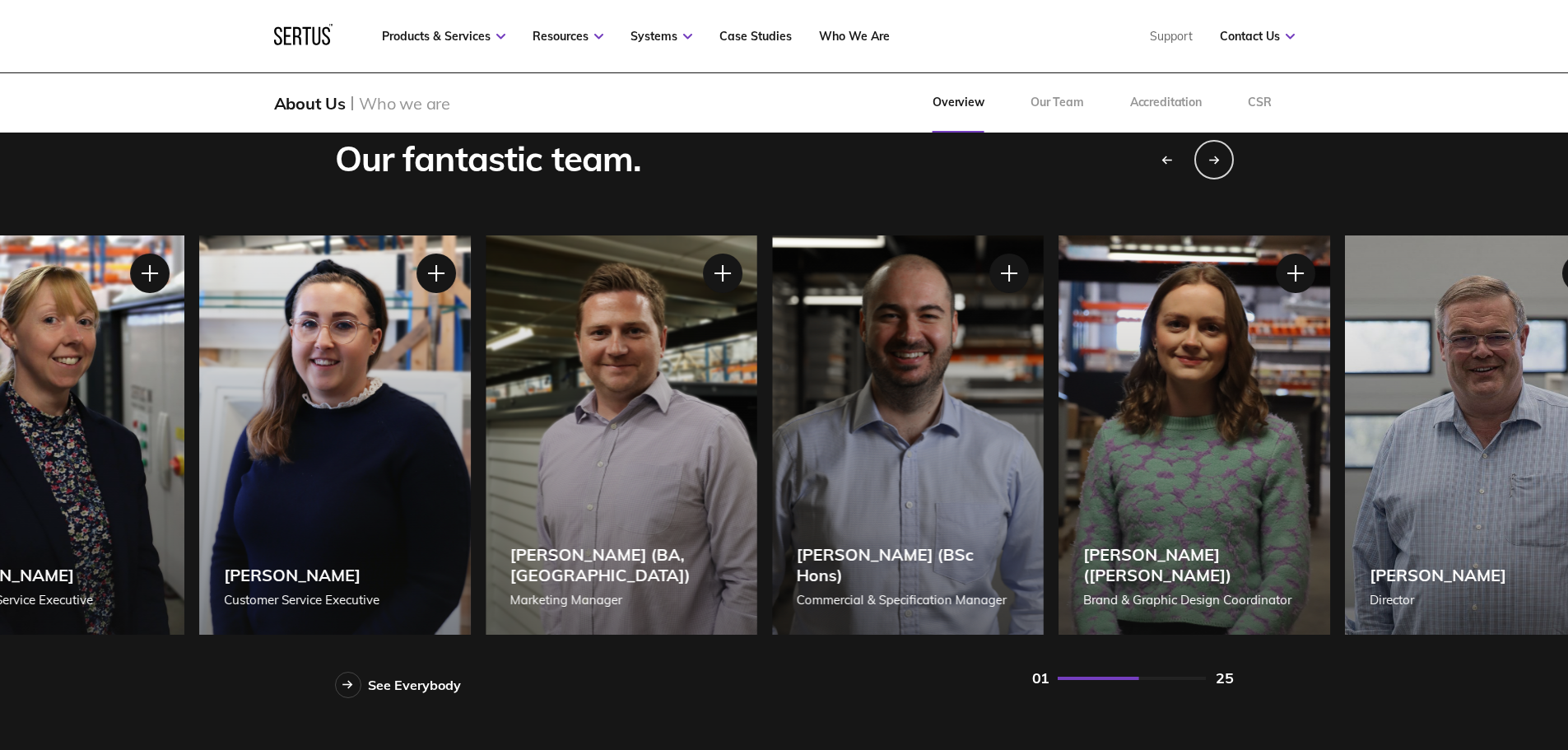
click at [1033, 418] on div "[PERSON_NAME] (BSc Hons) Commercial & Specification Manager" at bounding box center [907, 435] width 272 height 400
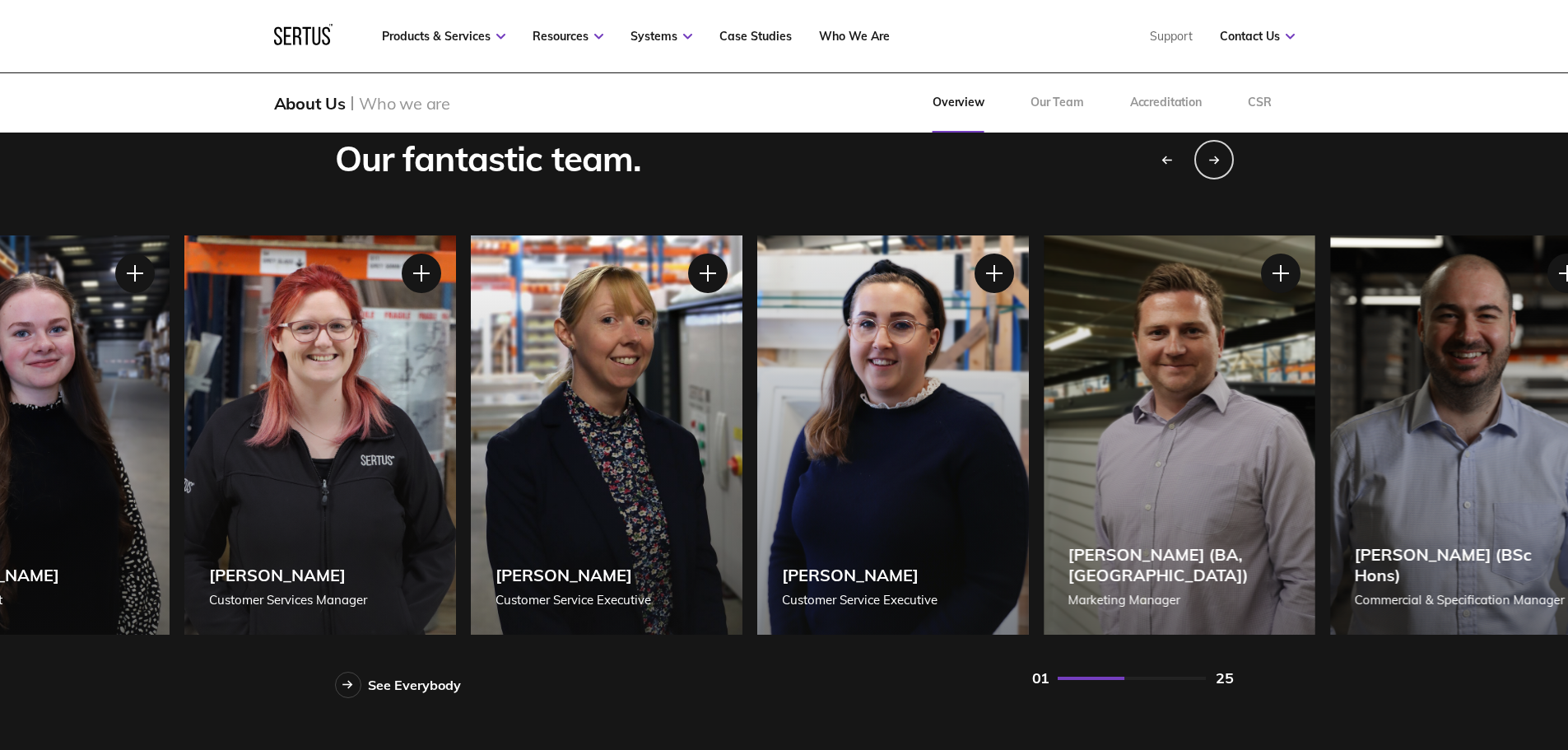
click at [1029, 419] on div "[PERSON_NAME] Customer Service Executive" at bounding box center [892, 435] width 272 height 400
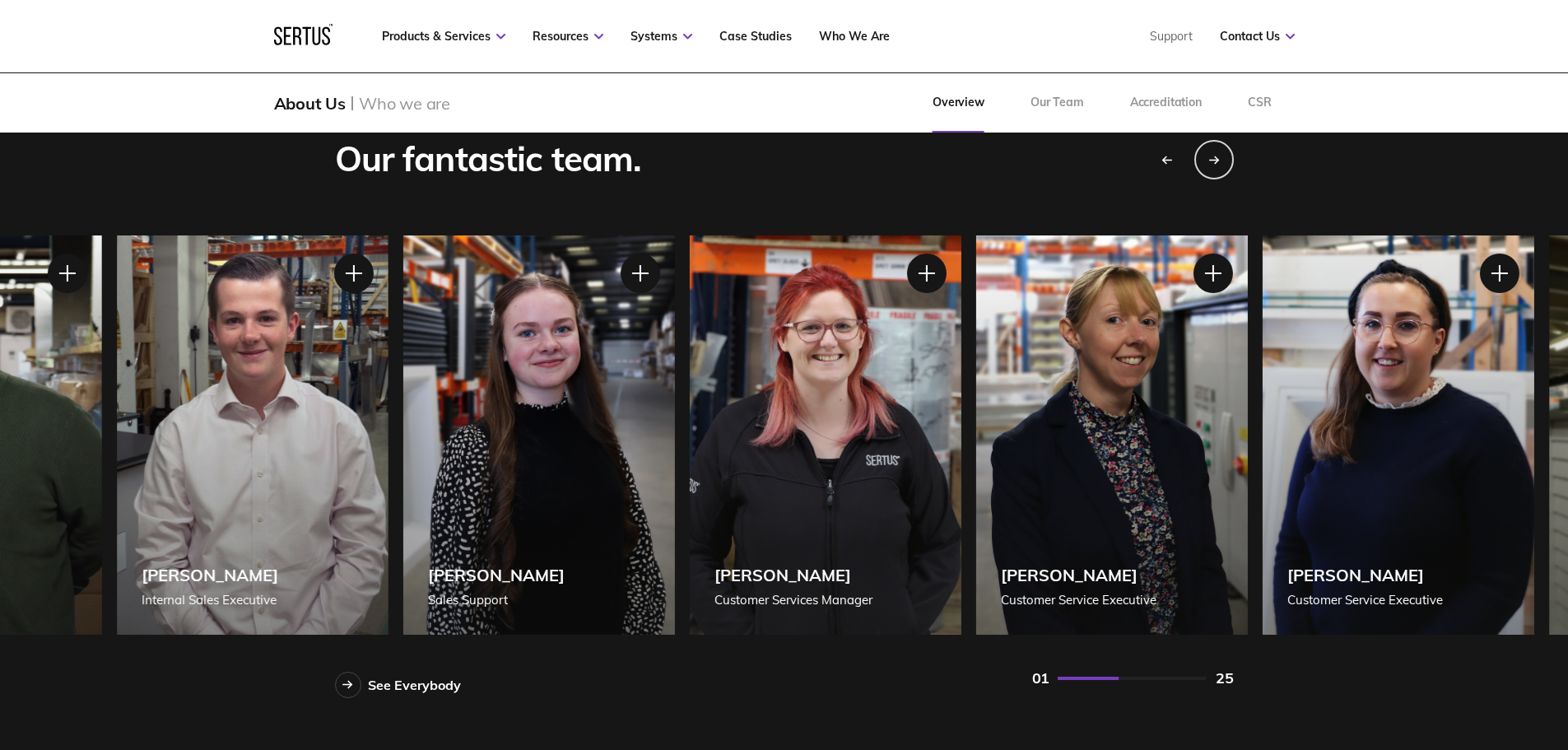
click at [1039, 436] on div "[PERSON_NAME] Customer Service Executive" at bounding box center [1110, 435] width 272 height 400
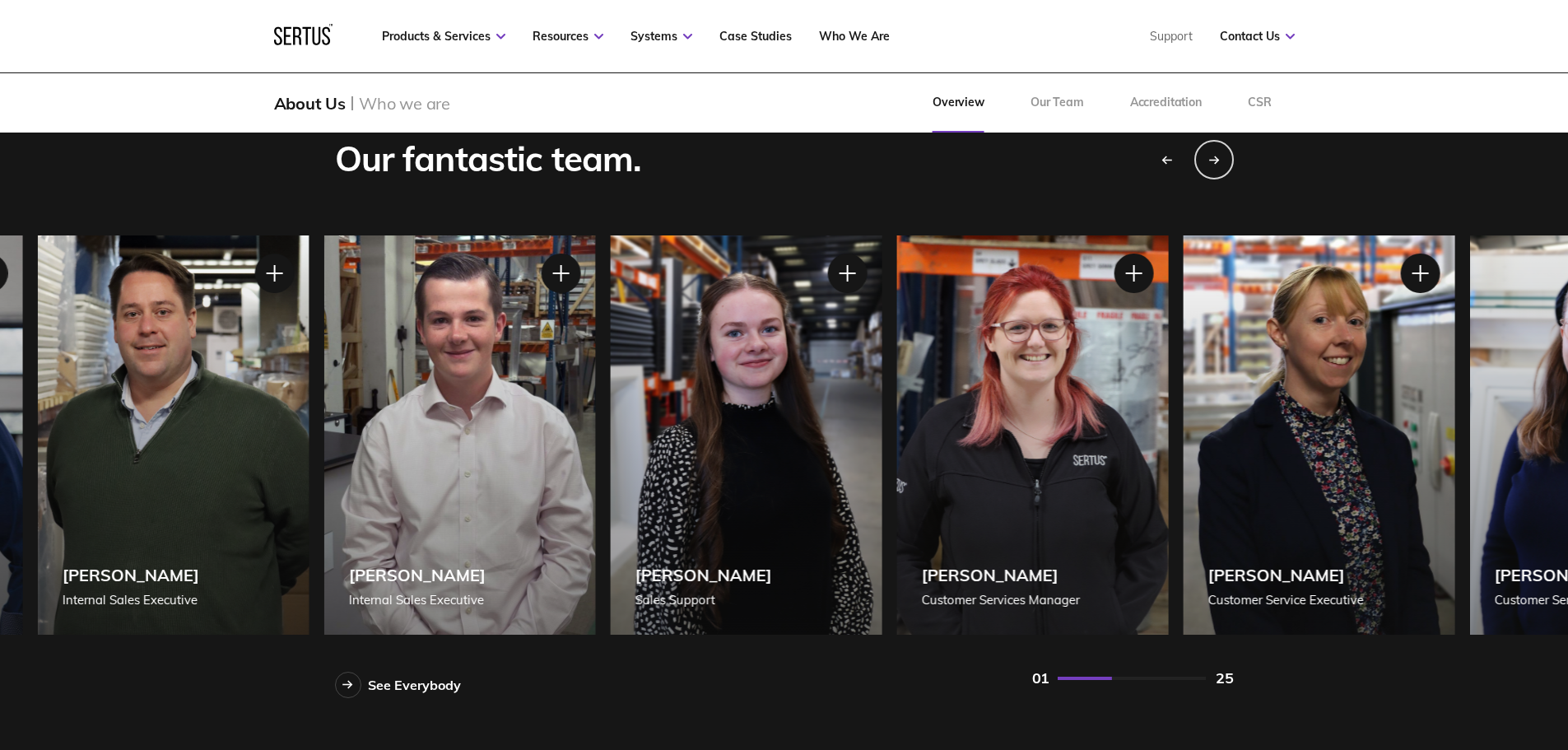
click at [1002, 431] on div "[PERSON_NAME] Customer Services Manager" at bounding box center [1032, 435] width 272 height 400
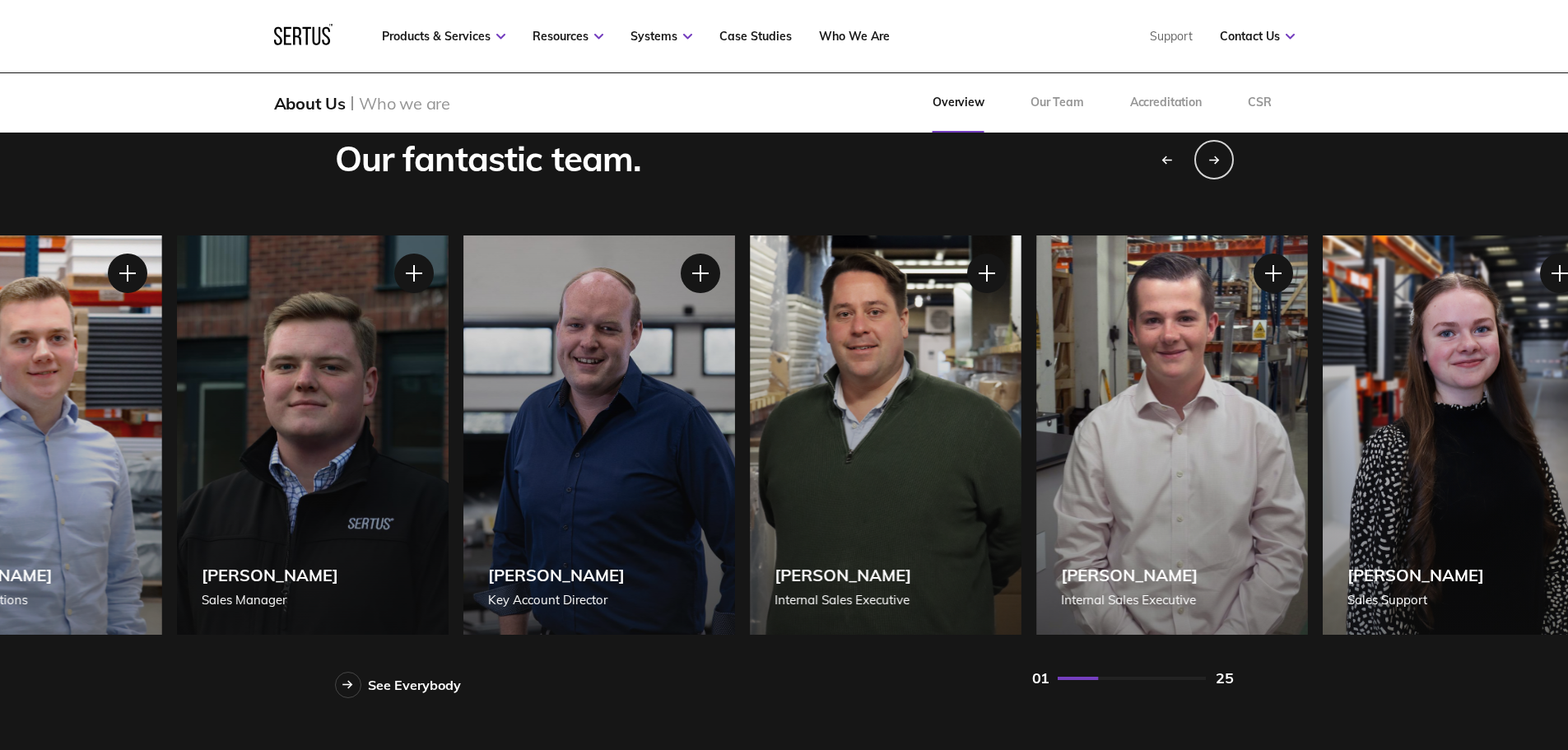
click at [1010, 436] on div "[PERSON_NAME] Internal Sales Executive" at bounding box center [886, 435] width 272 height 400
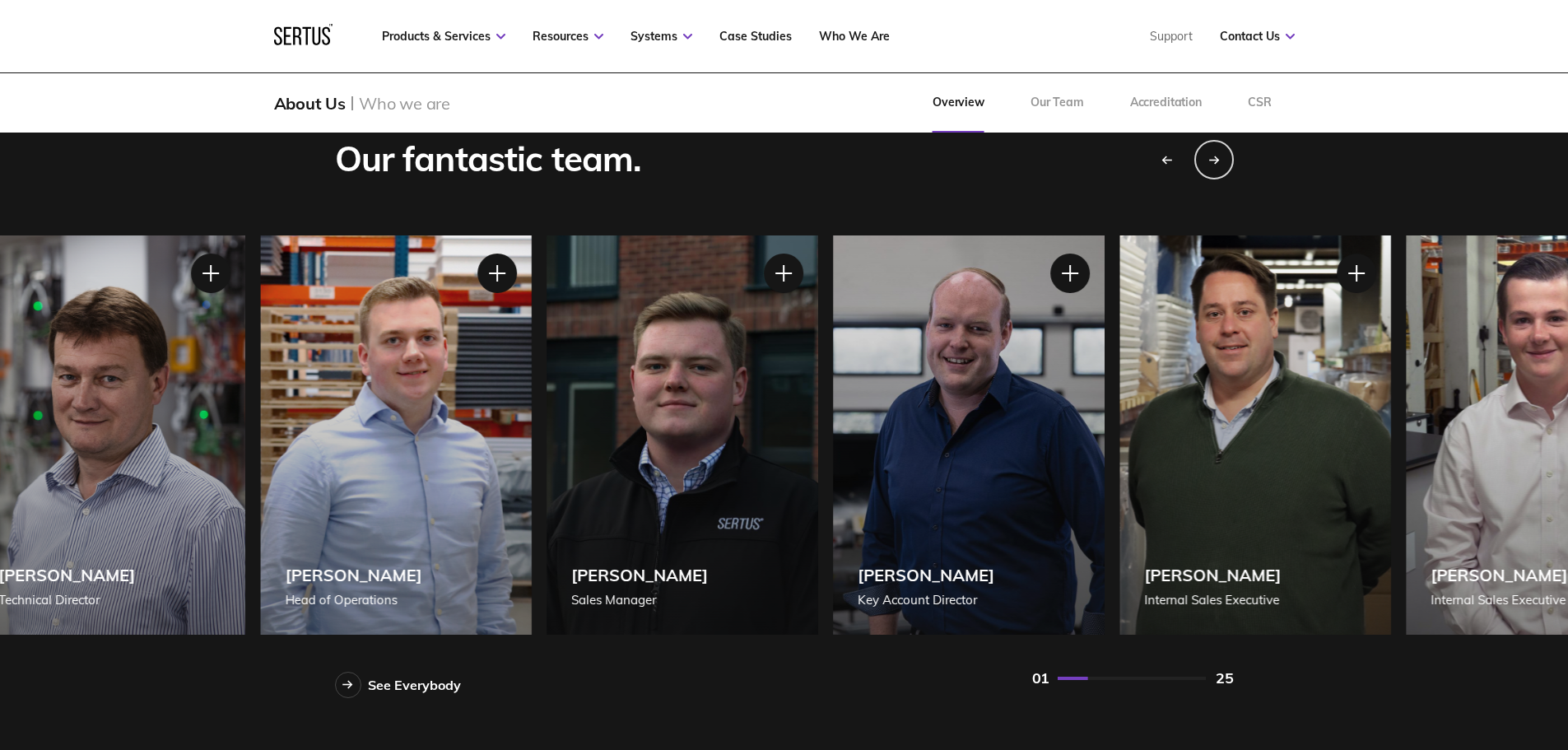
click at [1166, 438] on div "[PERSON_NAME] Internal Sales Executive" at bounding box center [1255, 435] width 272 height 400
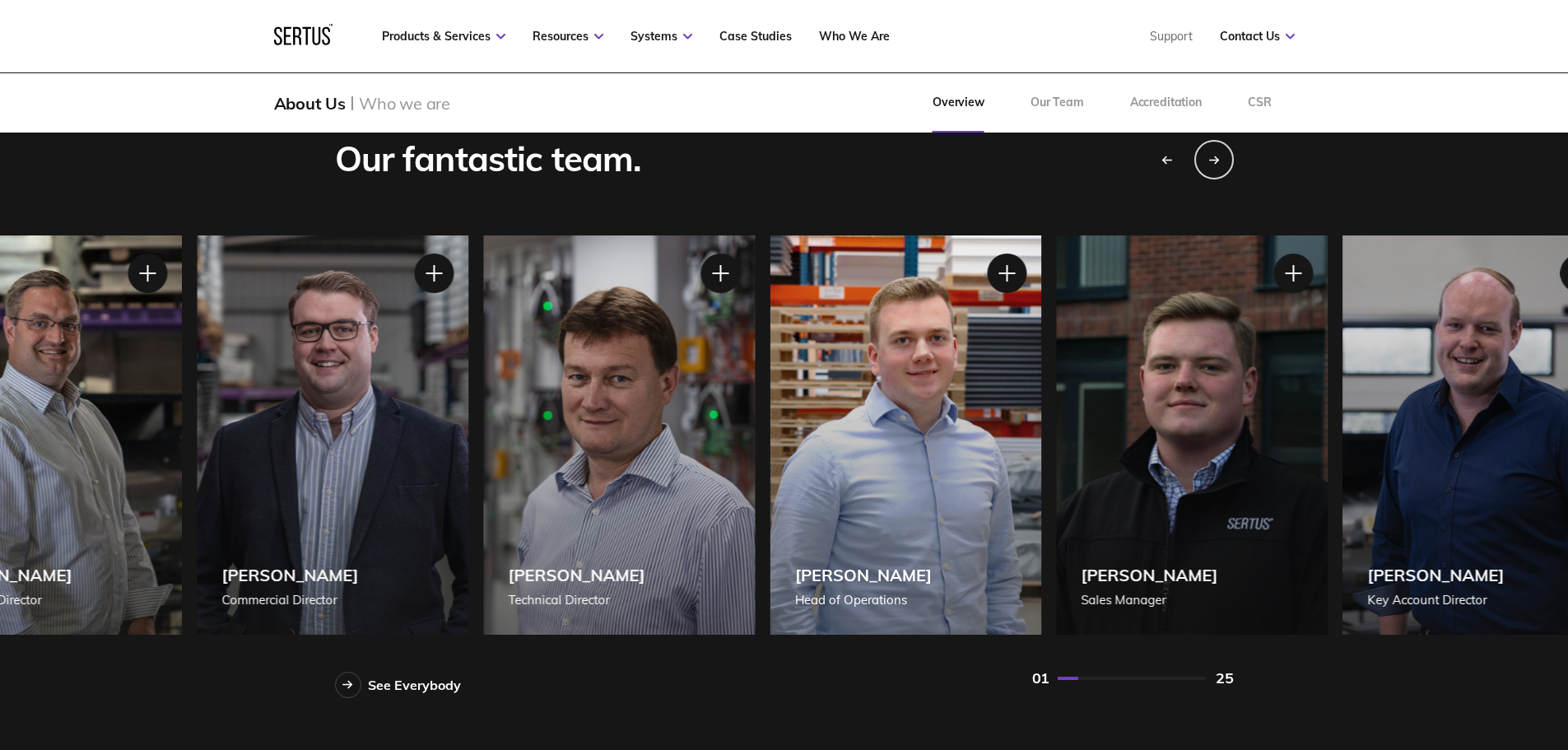
click at [1221, 443] on div "[PERSON_NAME] Sales Manager" at bounding box center [1191, 435] width 272 height 400
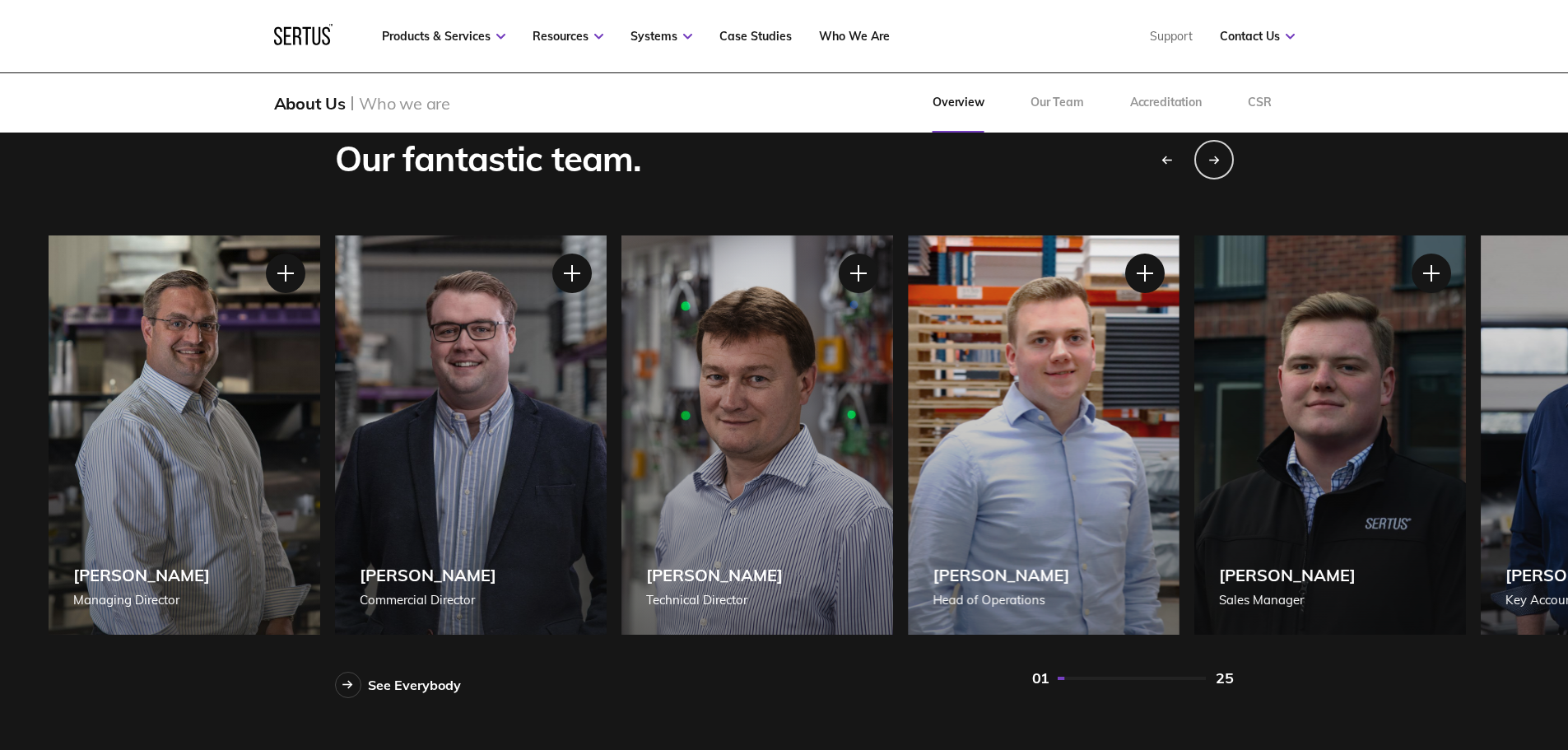
click at [947, 453] on div "[PERSON_NAME] Managing Director [PERSON_NAME] Managing Director [PERSON_NAME], …" at bounding box center [497, 435] width 898 height 400
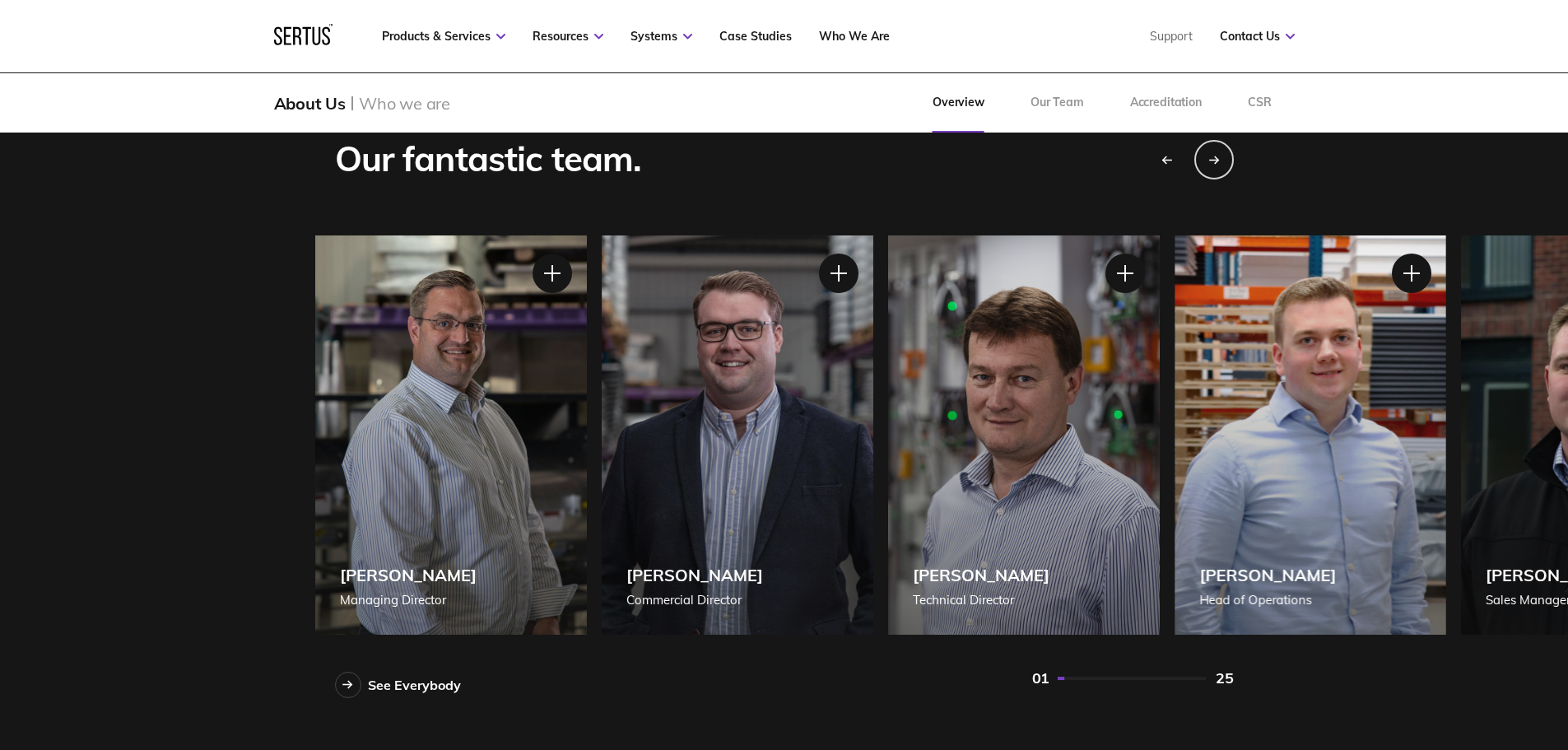
click at [985, 437] on div "[PERSON_NAME] Technical Director" at bounding box center [1023, 435] width 272 height 400
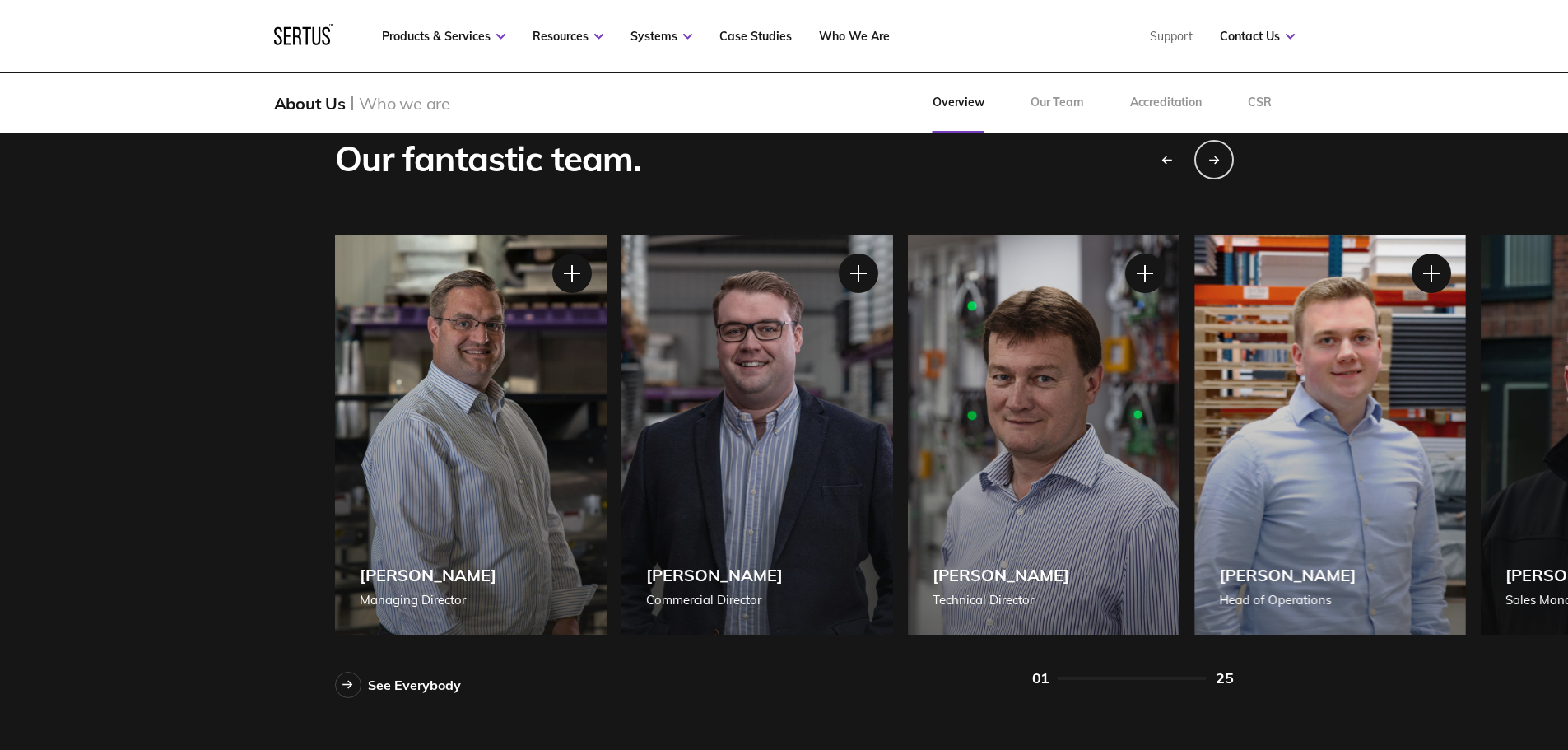
click at [419, 565] on div "[PERSON_NAME]" at bounding box center [427, 574] width 136 height 21
click at [571, 273] on div at bounding box center [571, 273] width 41 height 41
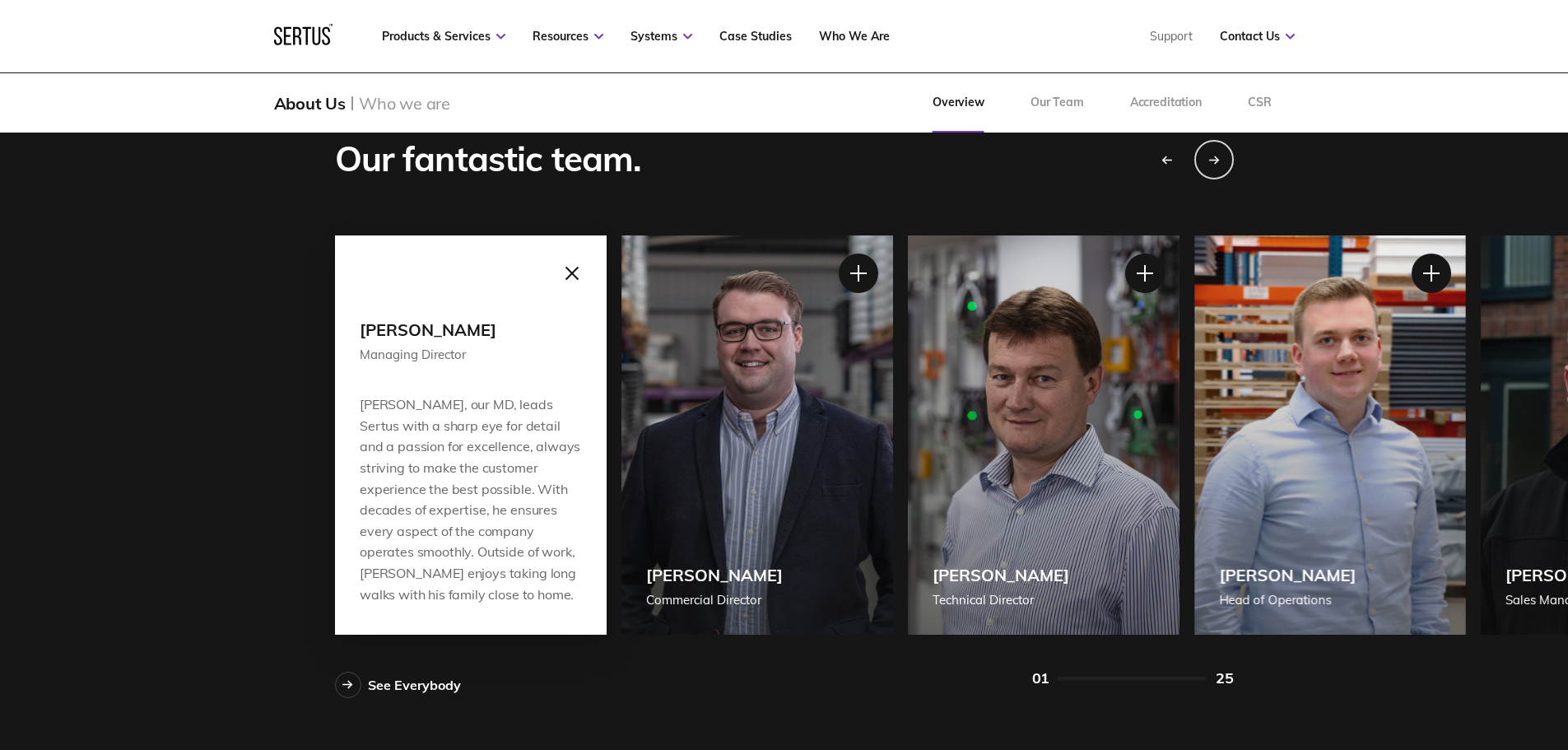
click at [577, 267] on div at bounding box center [571, 273] width 41 height 41
